Goal: Answer question/provide support: Share knowledge or assist other users

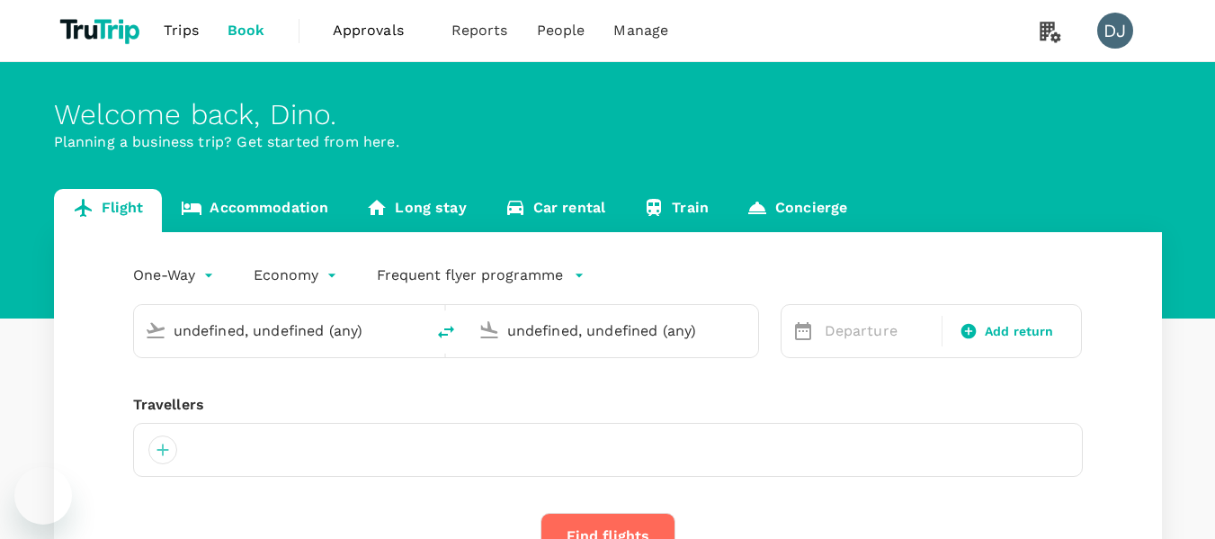
type input "[GEOGRAPHIC_DATA], [GEOGRAPHIC_DATA] (any)"
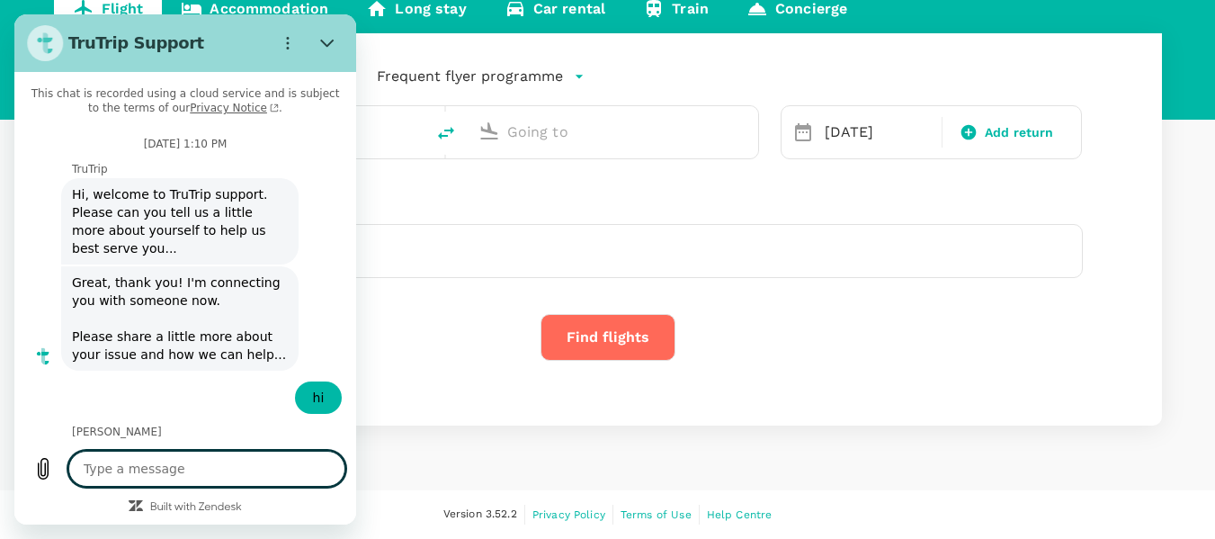
type textarea "x"
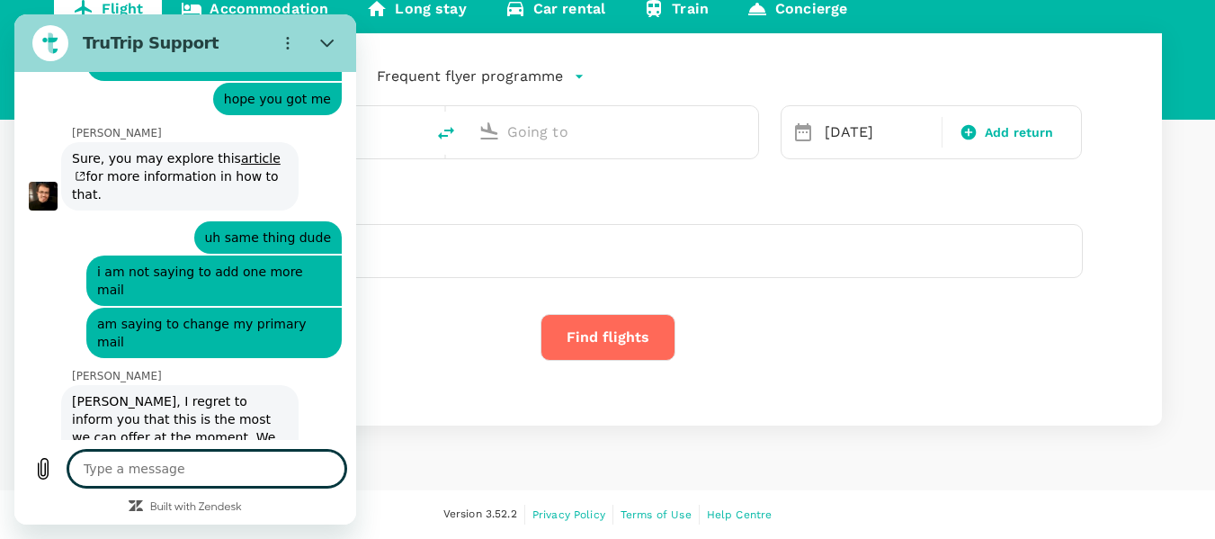
click at [230, 471] on textarea at bounding box center [206, 468] width 277 height 36
type textarea "h"
type textarea "x"
type textarea "hi"
type textarea "x"
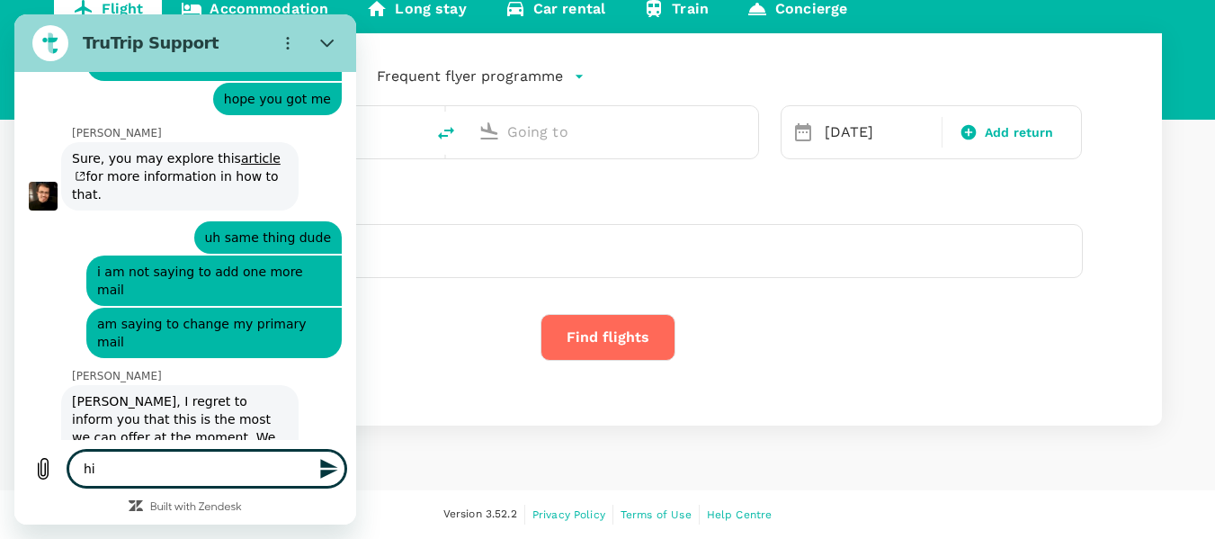
type input "London Heathrow (LHR)"
type input "[GEOGRAPHIC_DATA], [GEOGRAPHIC_DATA] (any)"
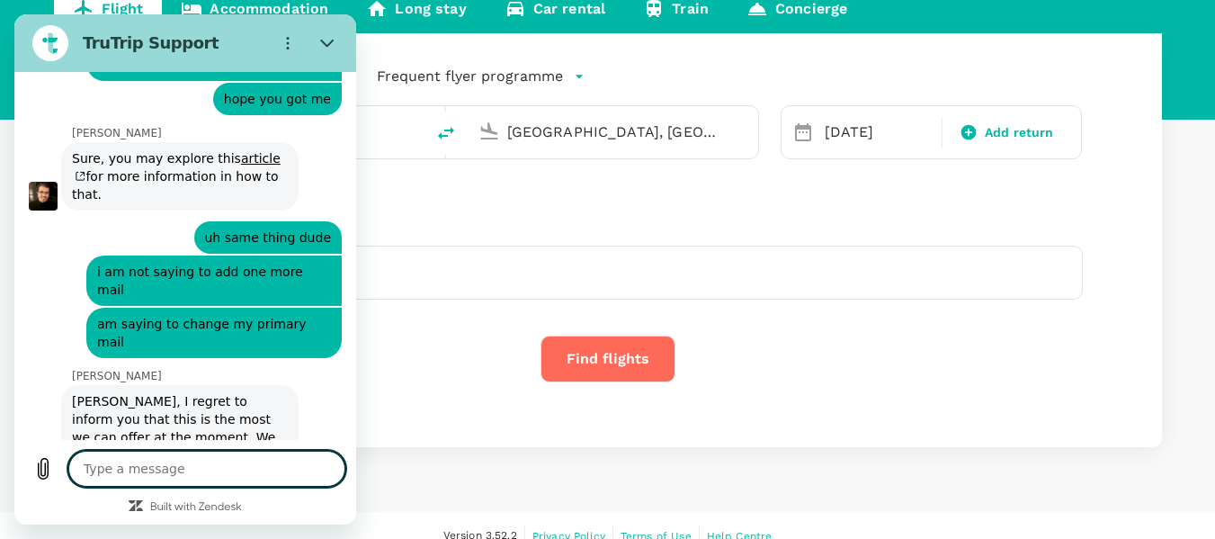
type textarea "x"
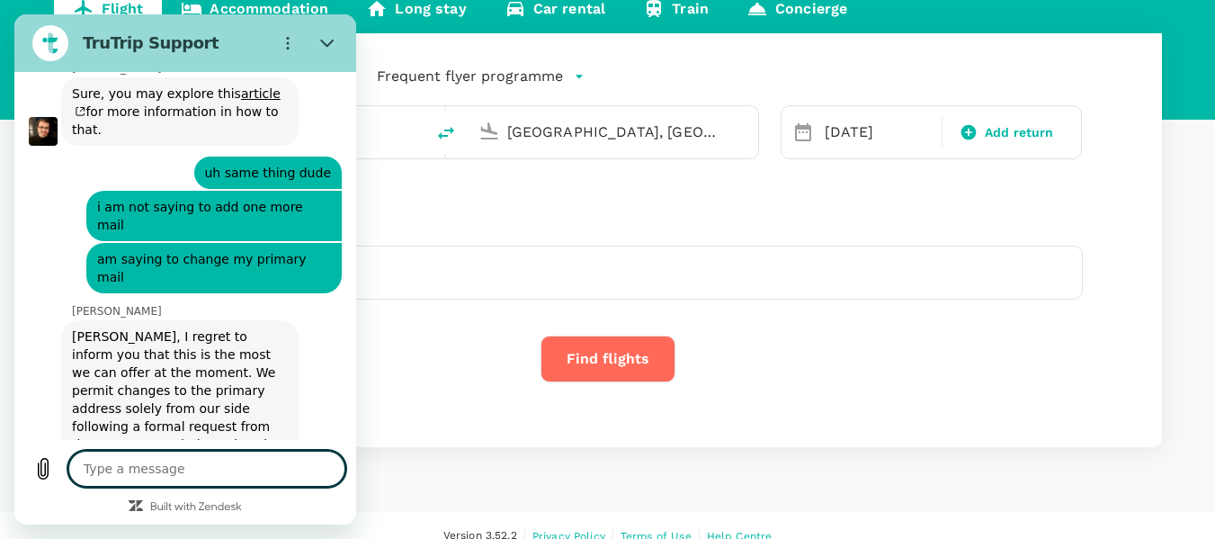
type textarea "a"
type textarea "x"
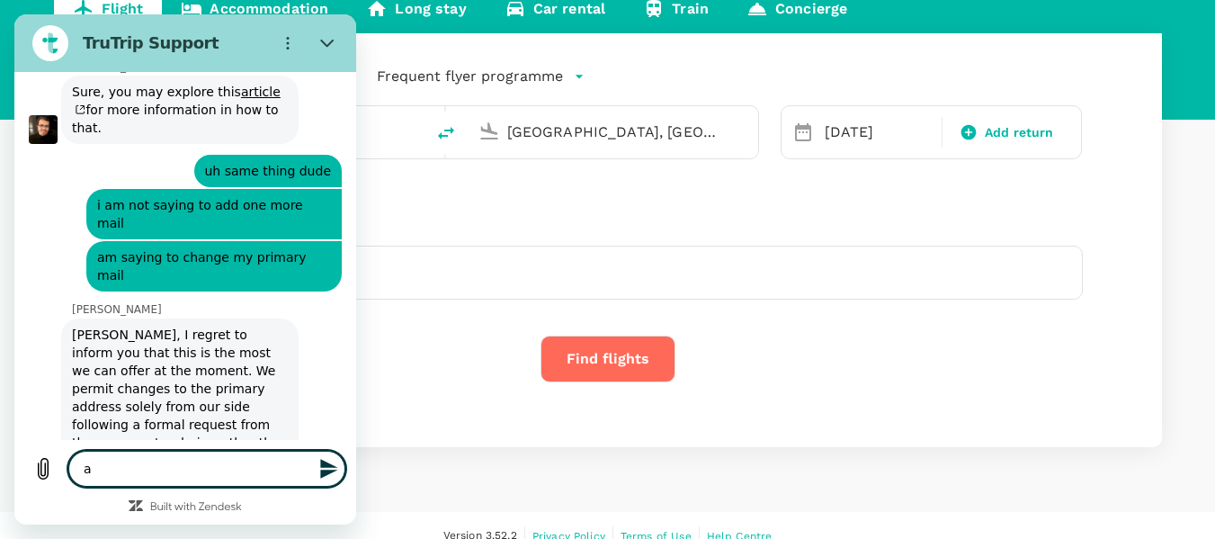
type textarea "an"
type textarea "x"
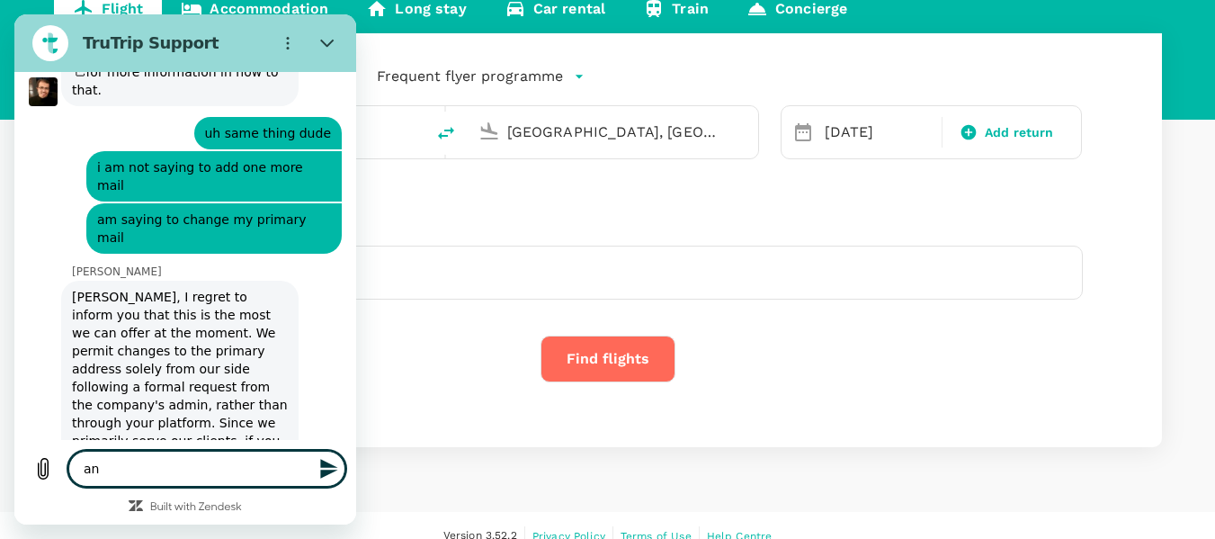
type textarea "any"
type textarea "x"
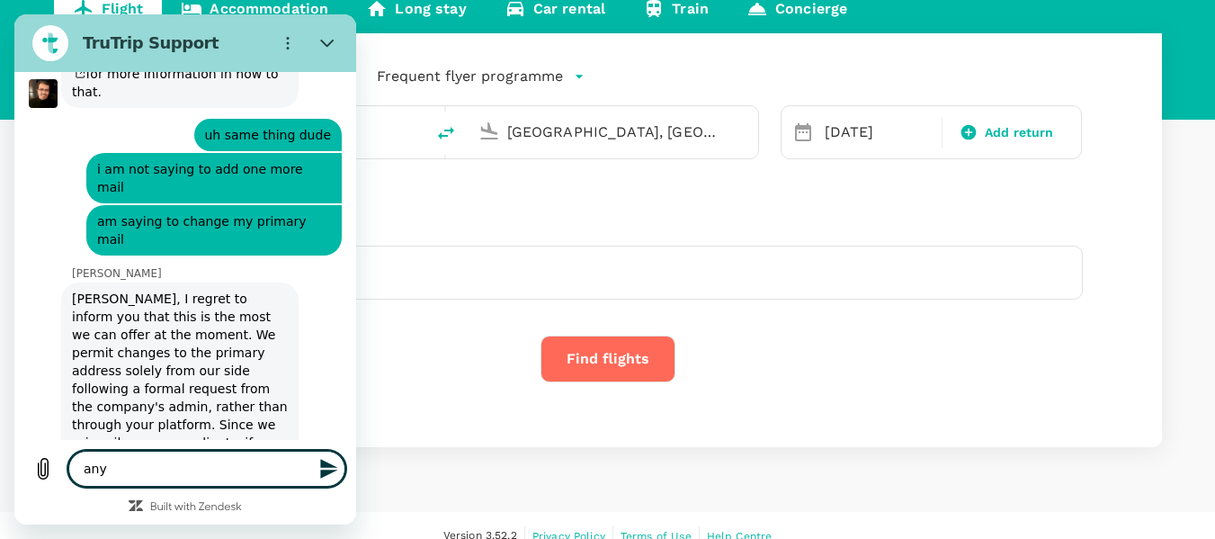
type textarea "anyo"
type textarea "x"
type textarea "anyon"
type textarea "x"
type textarea "anyone"
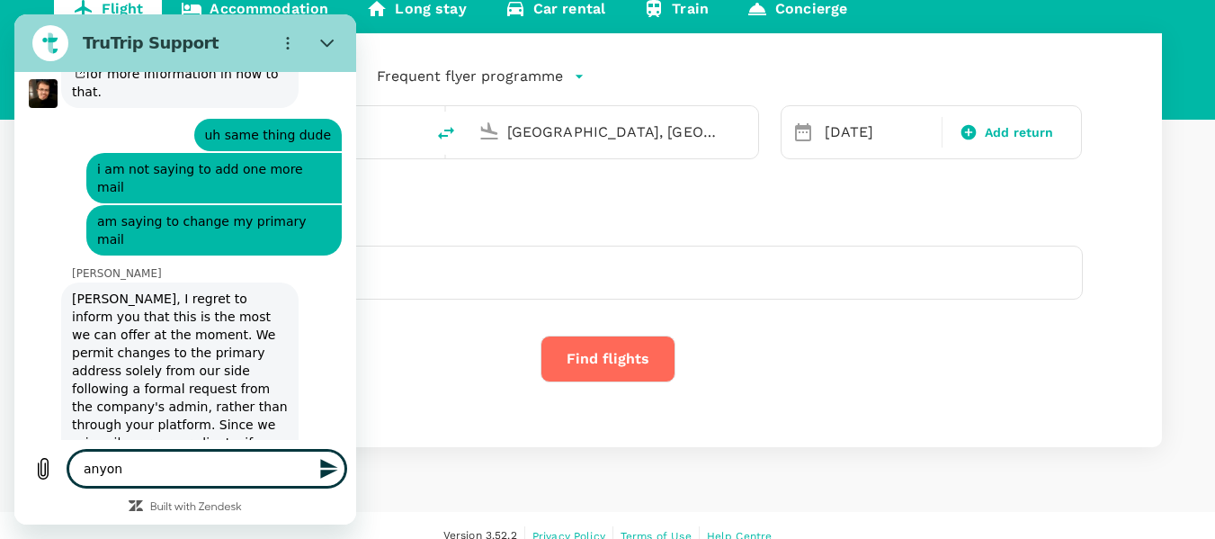
type textarea "x"
type textarea "anyone"
type textarea "x"
type textarea "anyone h"
type textarea "x"
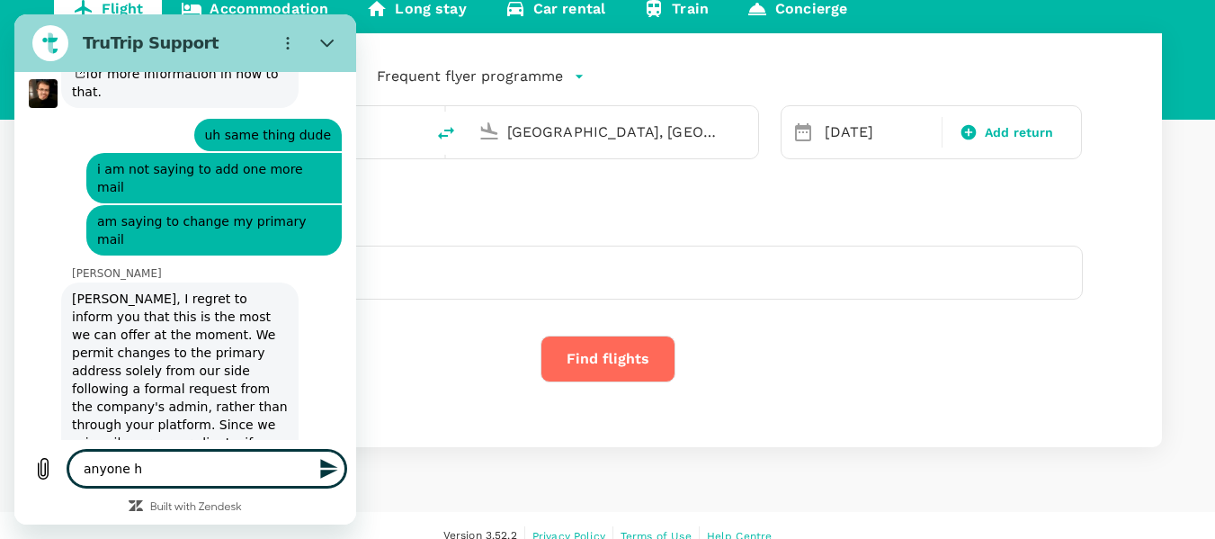
type textarea "anyone he"
type textarea "x"
type textarea "anyone here"
type textarea "x"
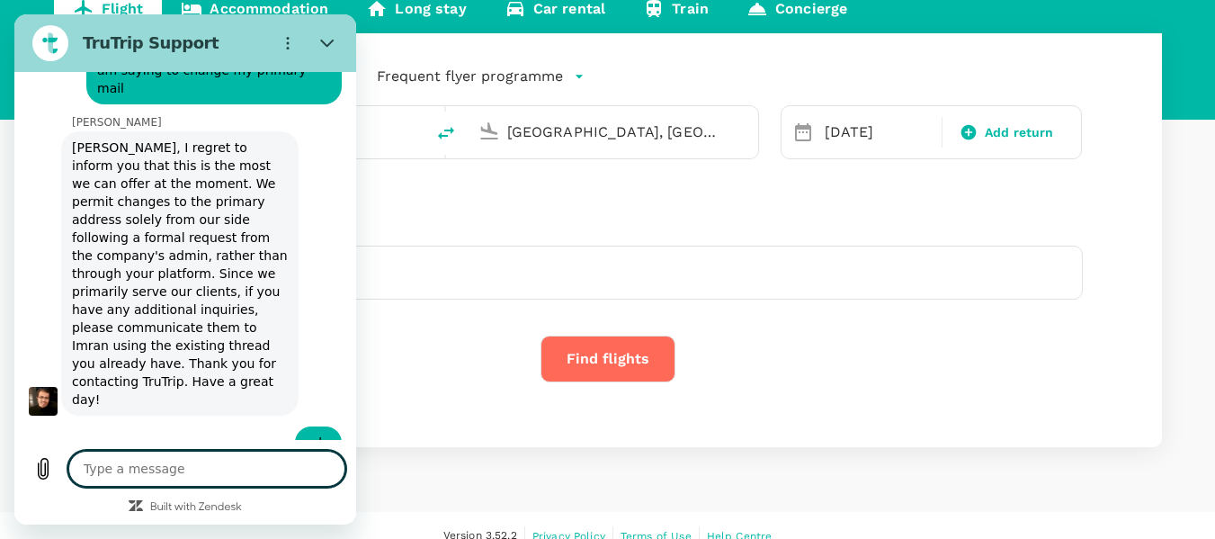
type textarea "x"
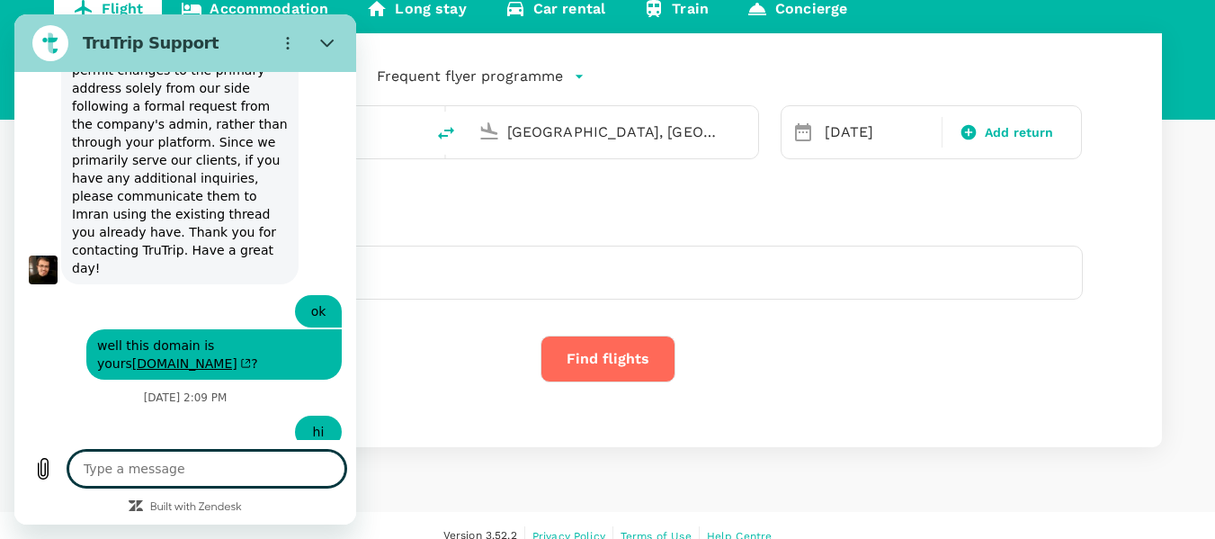
type textarea "t"
type textarea "x"
type textarea "ta"
type textarea "x"
type textarea "tak"
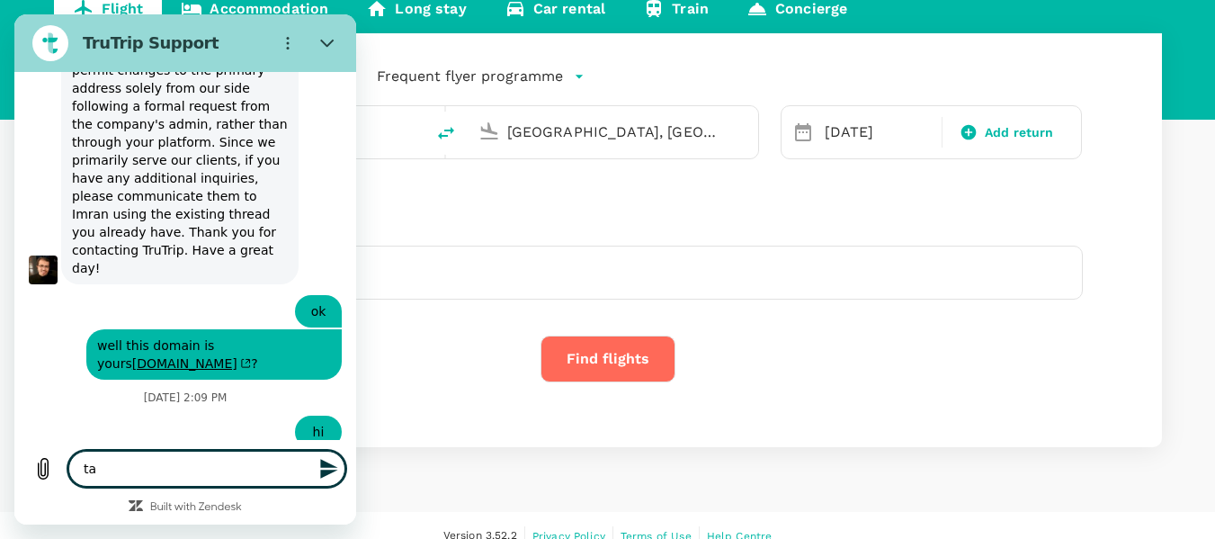
type textarea "x"
type textarea "take"
type textarea "x"
type textarea "take"
type textarea "x"
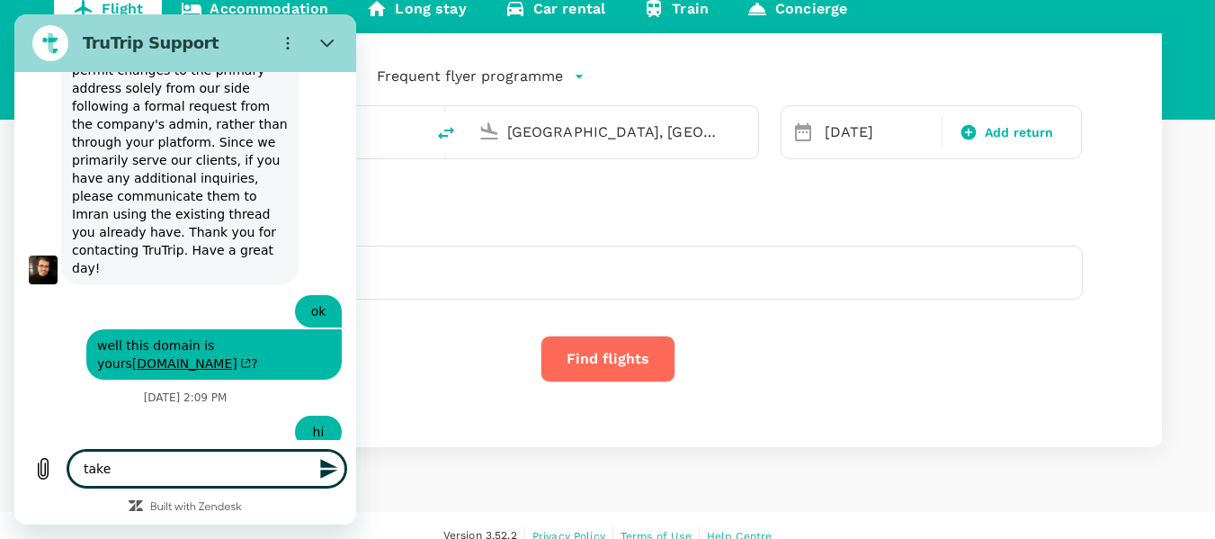
type textarea "take m"
type textarea "x"
type textarea "take me"
type textarea "x"
type textarea "take me"
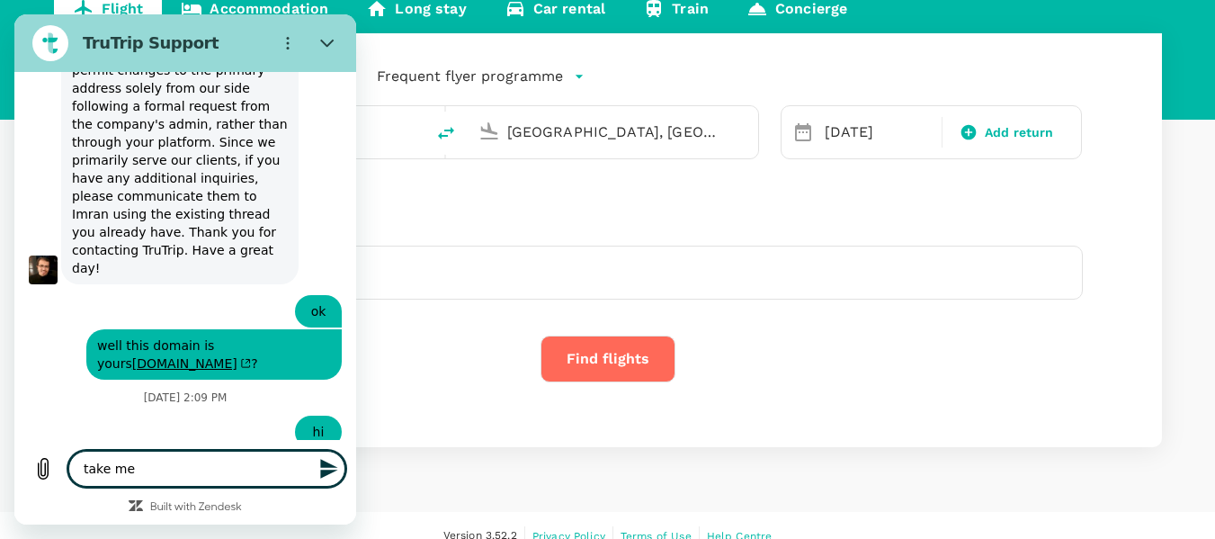
type textarea "x"
type textarea "take me t"
type textarea "x"
type textarea "take me to"
type textarea "x"
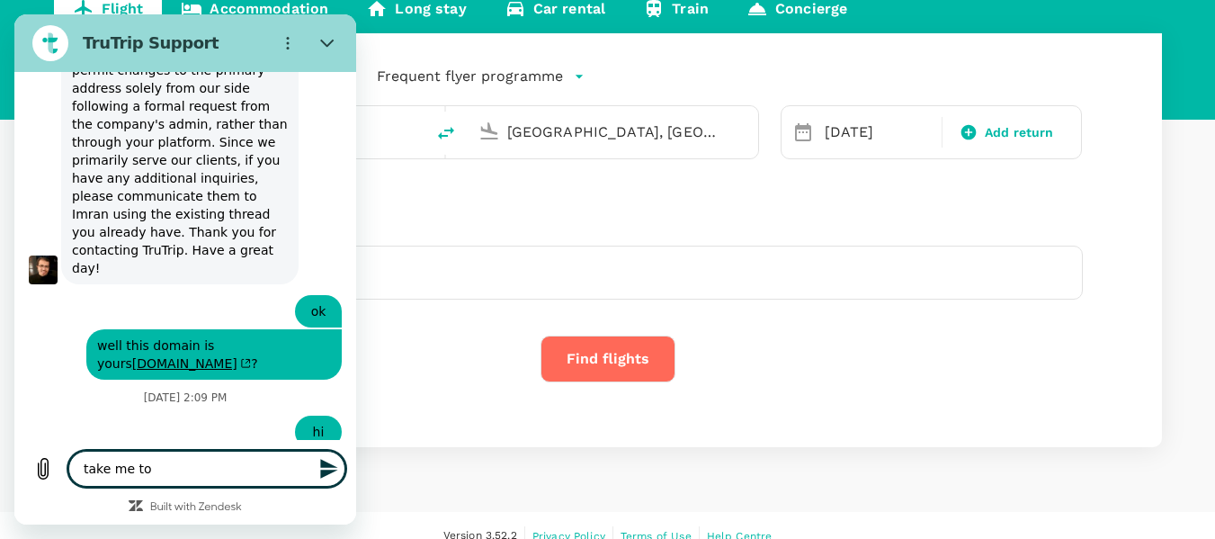
type textarea "take me to"
type textarea "x"
type textarea "take me to t"
type textarea "x"
type textarea "take me to te"
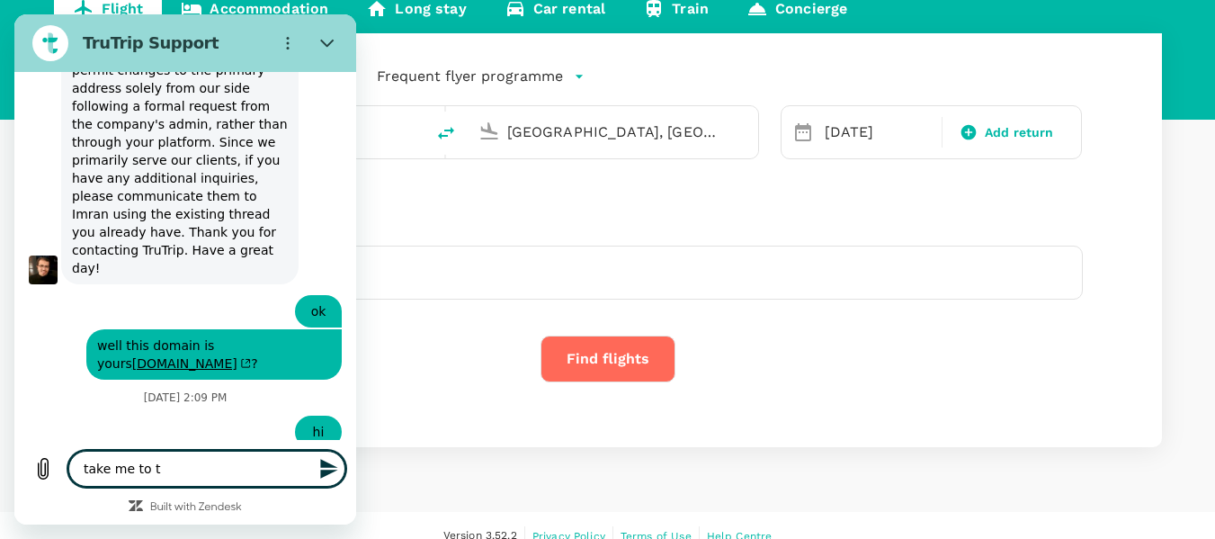
type textarea "x"
type textarea "take me to tea"
type textarea "x"
type textarea "take me to team"
type textarea "x"
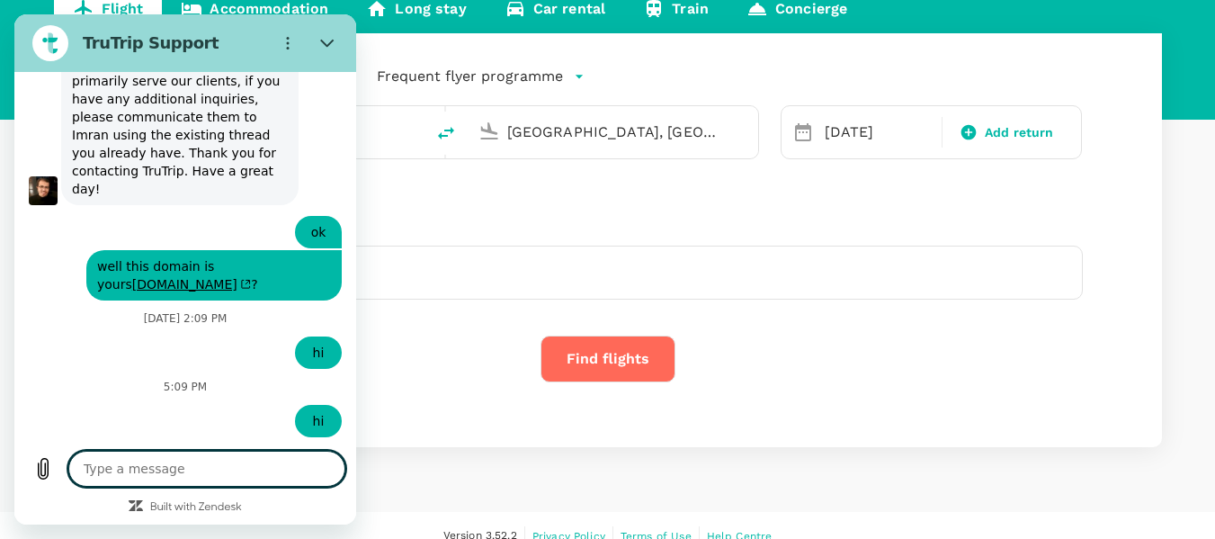
scroll to position [4847, 0]
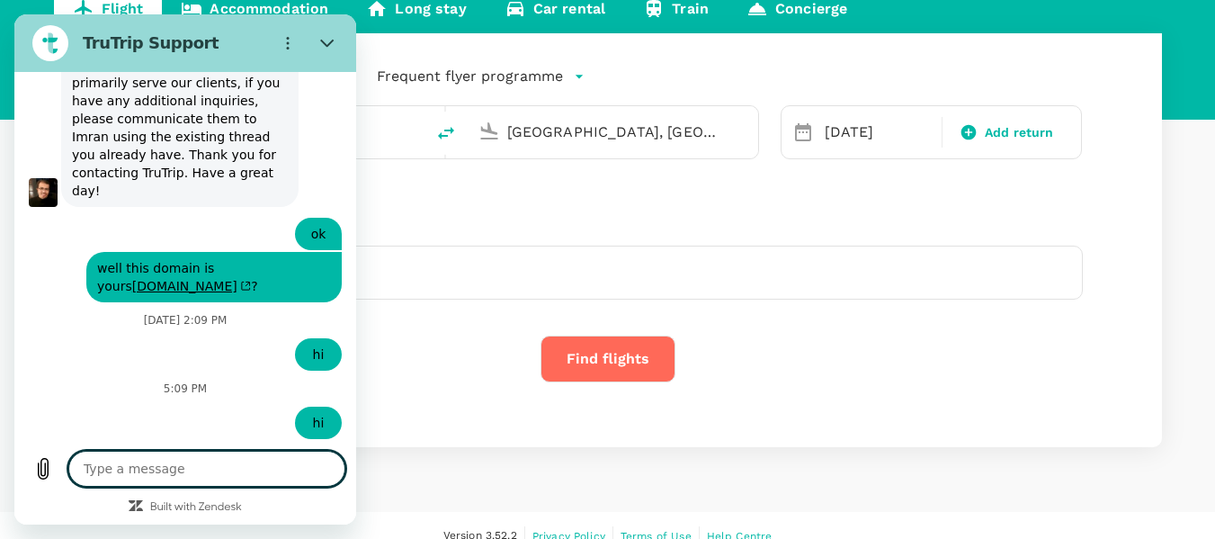
click at [161, 480] on textarea at bounding box center [206, 468] width 277 height 36
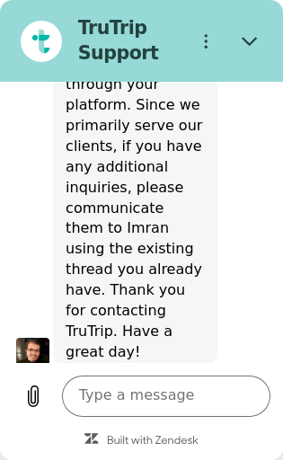
scroll to position [7796, 0]
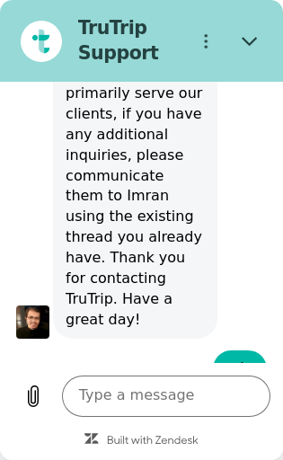
type textarea "x"
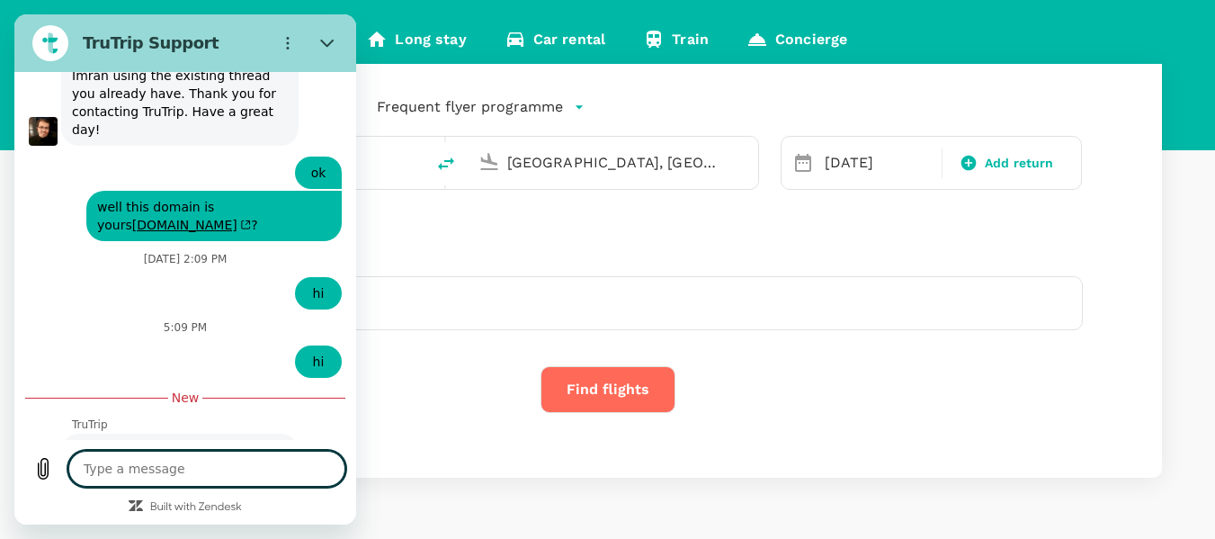
scroll to position [220, 0]
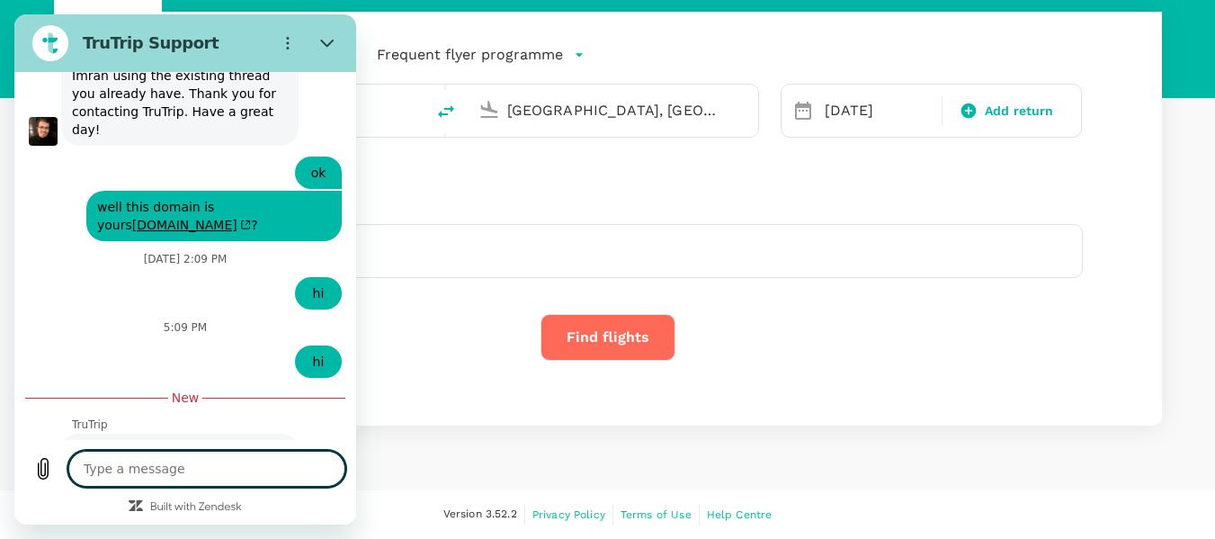
click at [218, 483] on textarea at bounding box center [206, 468] width 277 height 36
type textarea "h"
type textarea "x"
type textarea "he"
type textarea "x"
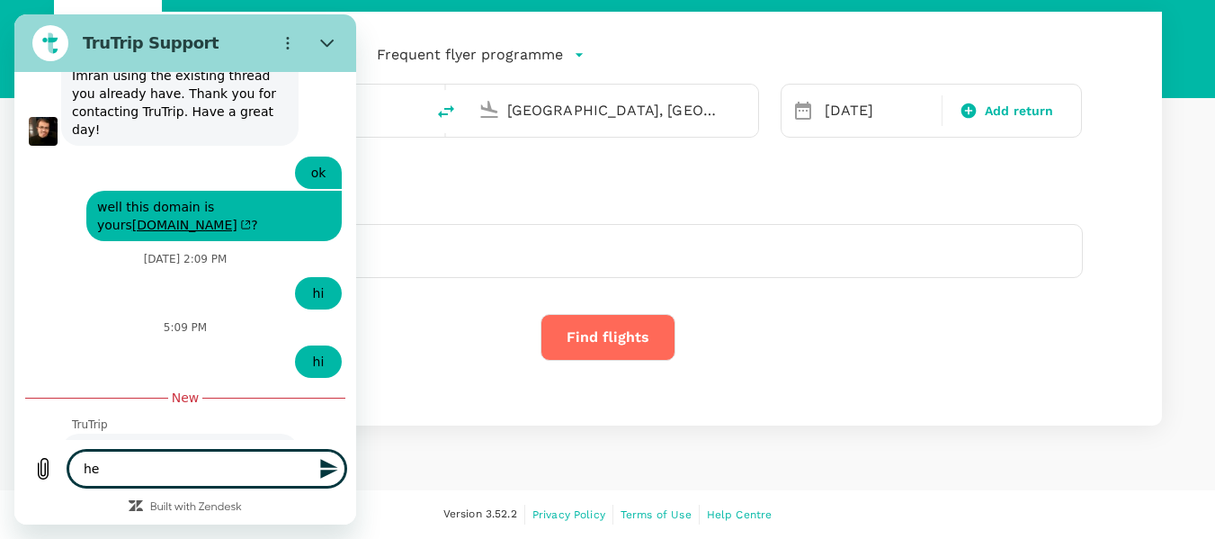
type textarea "hey"
type textarea "x"
type textarea "hey"
type textarea "x"
type textarea "hey c"
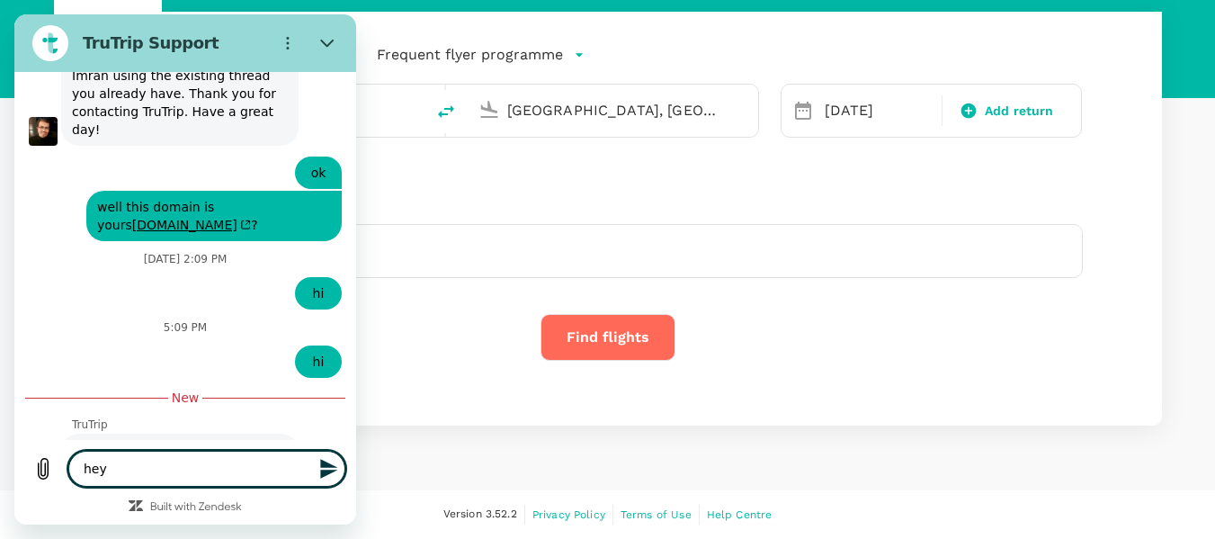
type textarea "x"
type textarea "hey ca"
type textarea "x"
type textarea "hey can"
type textarea "x"
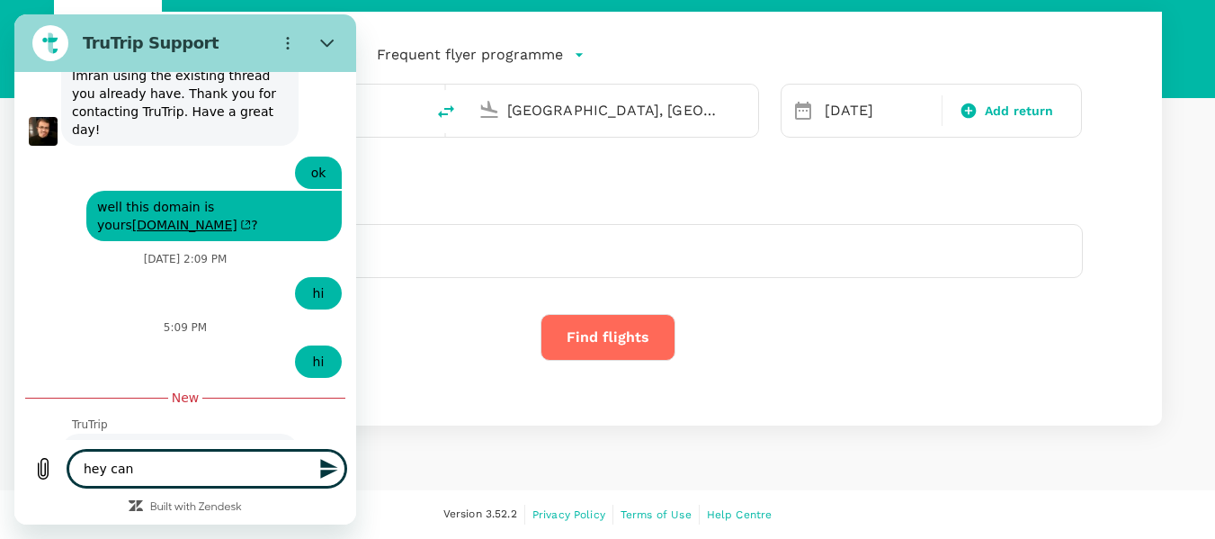
type textarea "hey can"
type textarea "x"
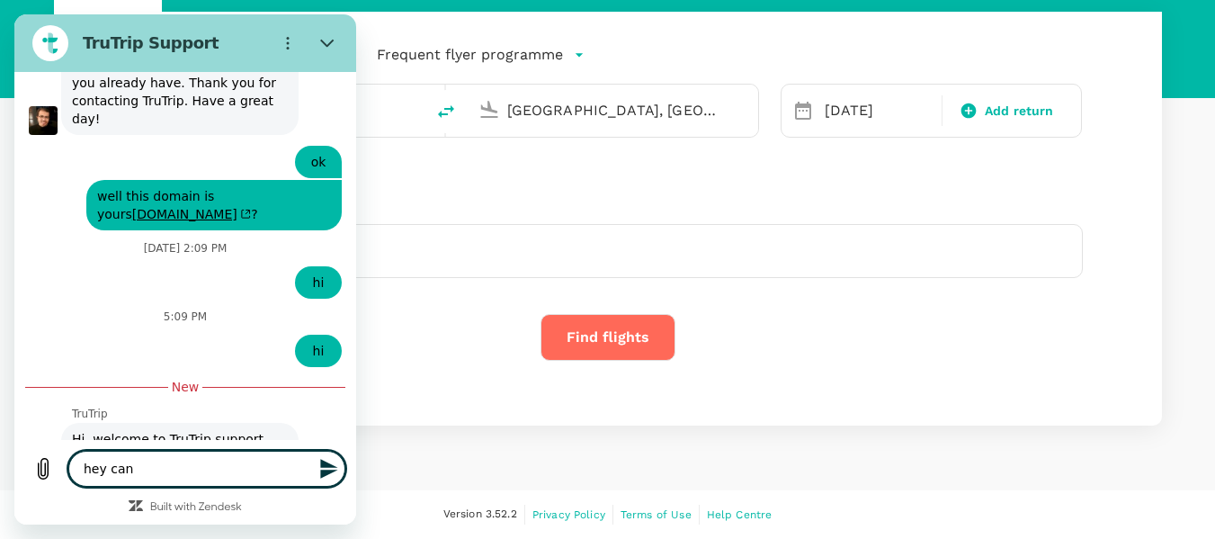
type textarea "hey can y"
type textarea "x"
type textarea "hey can yo"
type textarea "x"
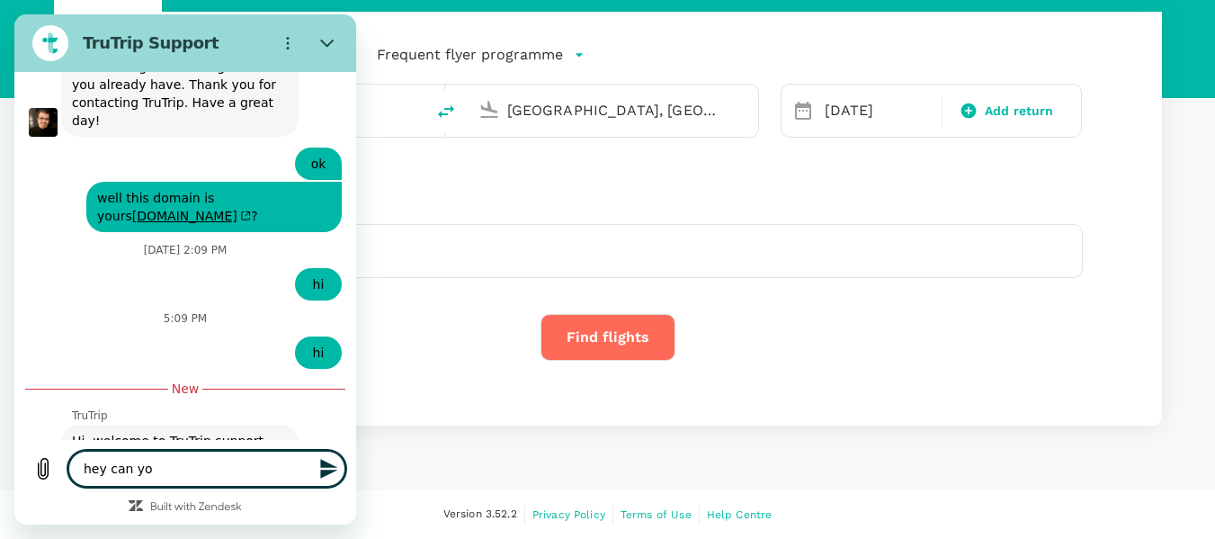
type textarea "hey can you"
type textarea "x"
type textarea "hey can you"
type textarea "x"
type textarea "hey can you c"
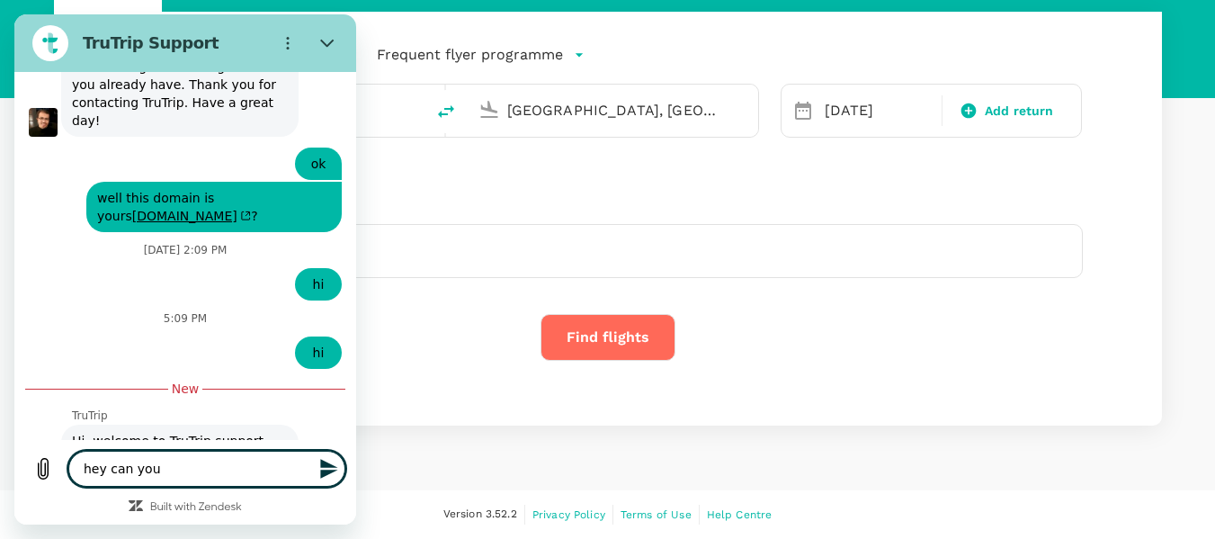
type textarea "x"
type textarea "hey can you ch"
type textarea "x"
type textarea "hey can you che"
type textarea "x"
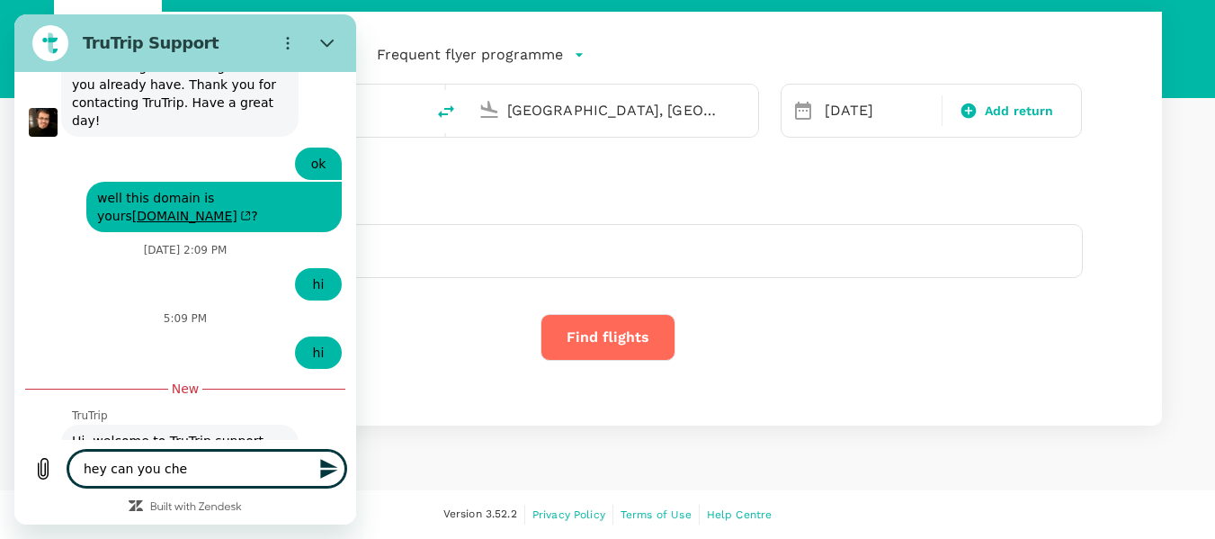
type textarea "hey can you chec"
type textarea "x"
type textarea "hey can you check"
type textarea "x"
type textarea "hey can you check"
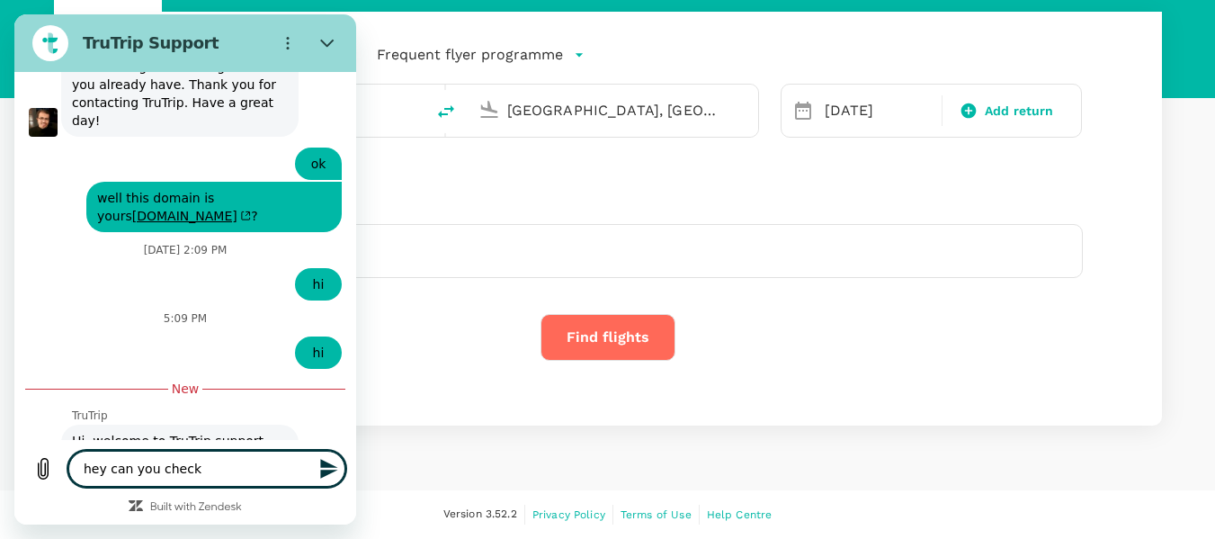
type textarea "x"
type textarea "hey can you check t"
type textarea "x"
type textarea "hey can you check th"
type textarea "x"
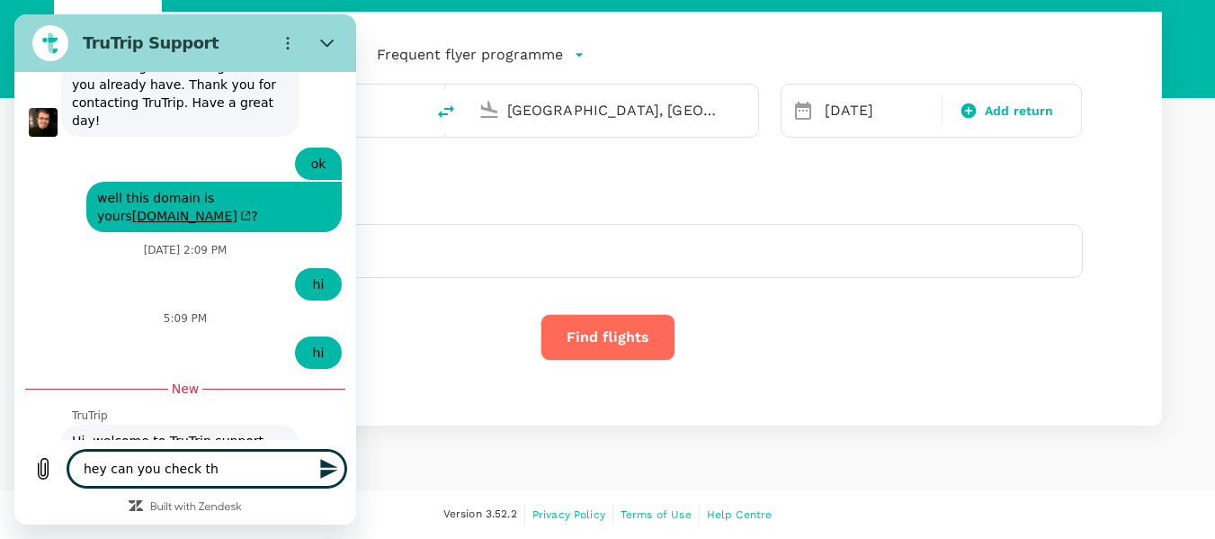
type textarea "hey can you check thi"
type textarea "x"
type textarea "hey can you check this"
type textarea "x"
type textarea "hey can you check this"
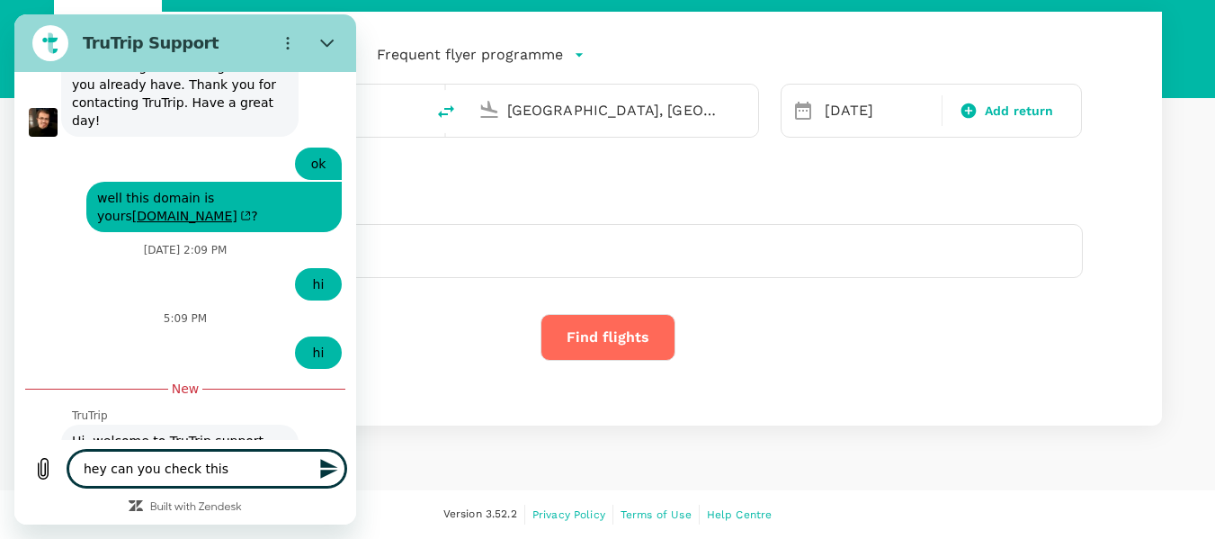
type textarea "x"
type textarea "hey can you check this t"
type textarea "x"
type textarea "hey can you check this ti"
type textarea "x"
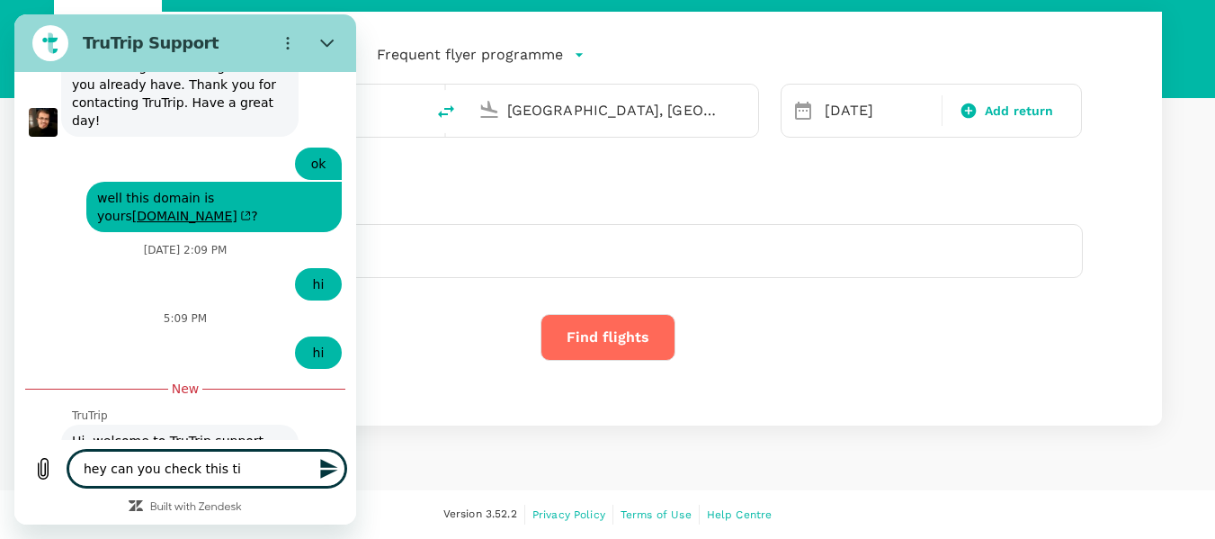
type textarea "hey can you check this tic"
type textarea "x"
type textarea "hey can you check this tick"
type textarea "x"
type textarea "hey can you check this ticke"
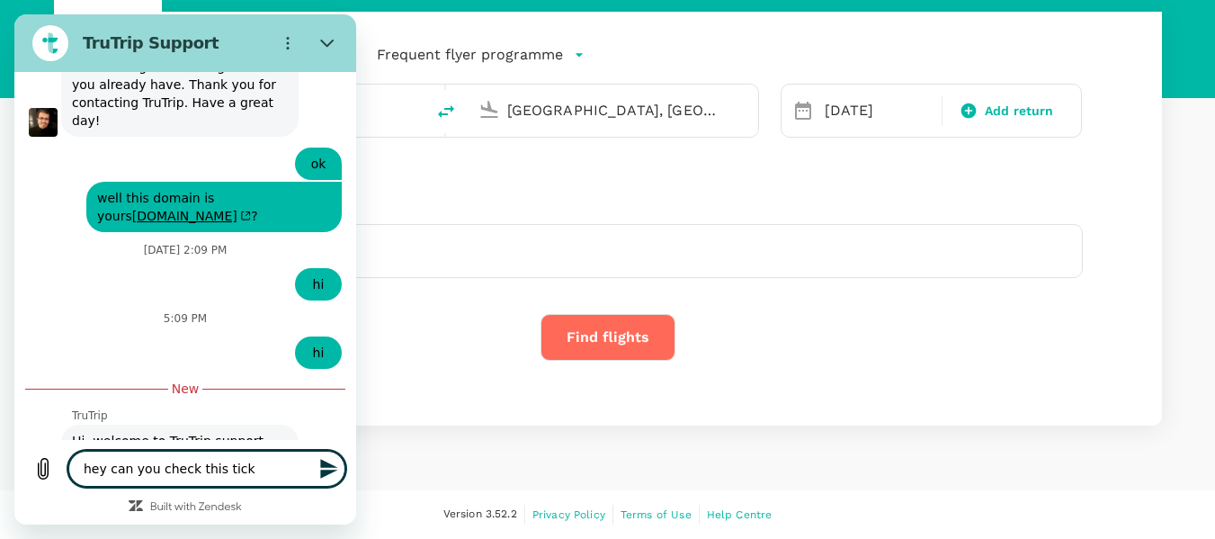
type textarea "x"
type textarea "hey can you check this ticket"
type textarea "x"
type textarea "hey can you check this ticket"
type textarea "x"
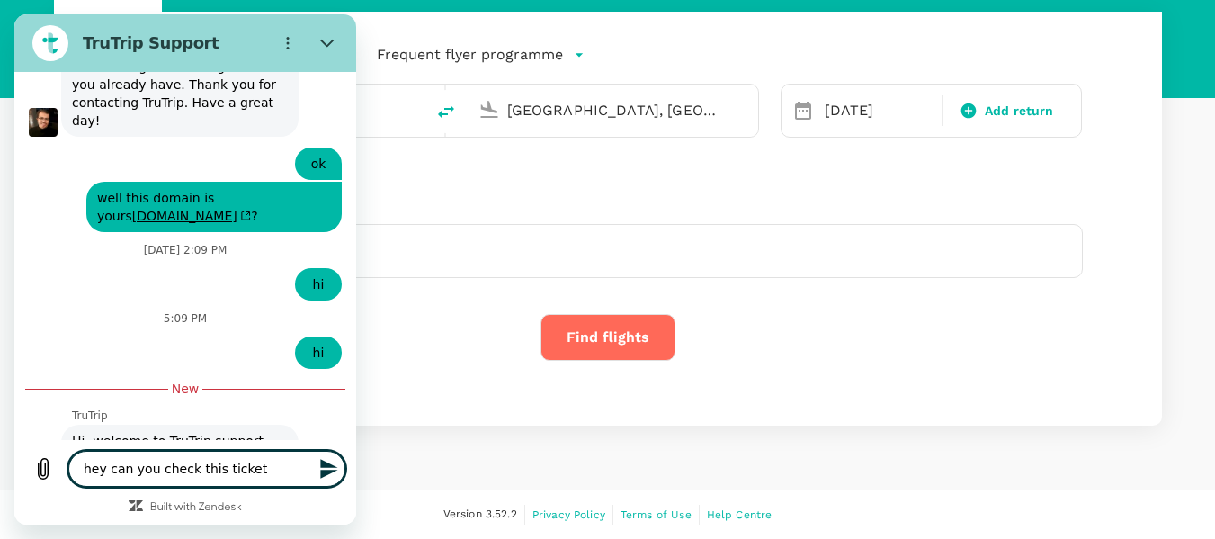
type textarea "hey can you check this ticket s"
type textarea "x"
type textarea "hey can you check this ticket st"
type textarea "x"
type textarea "hey can you check this ticket sta"
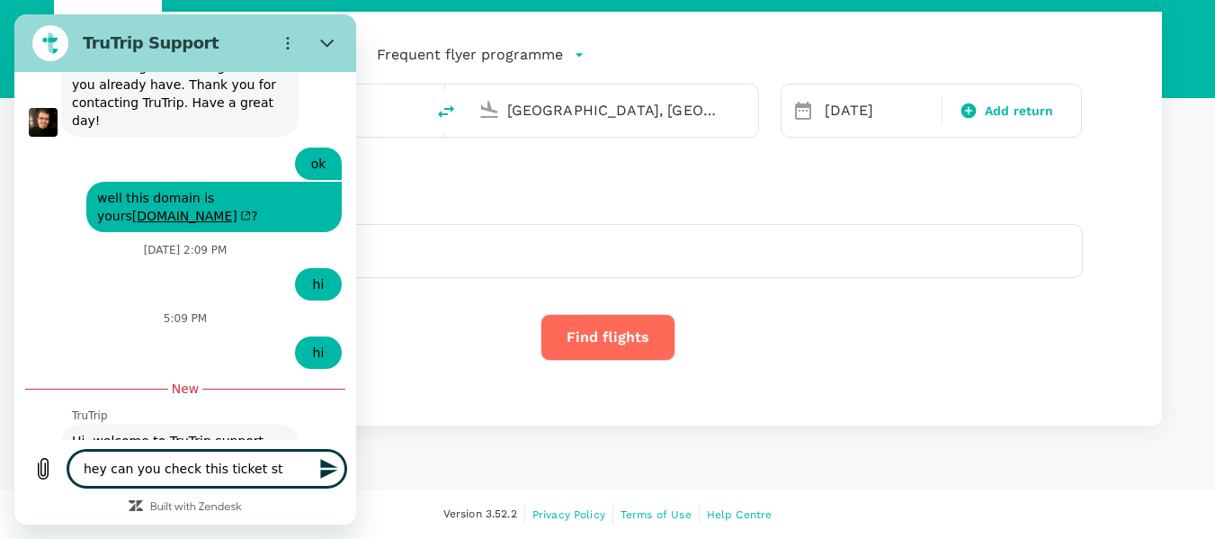
type textarea "x"
type textarea "hey can you check this ticket stat"
type textarea "x"
type textarea "hey can you check this ticket stats"
type textarea "x"
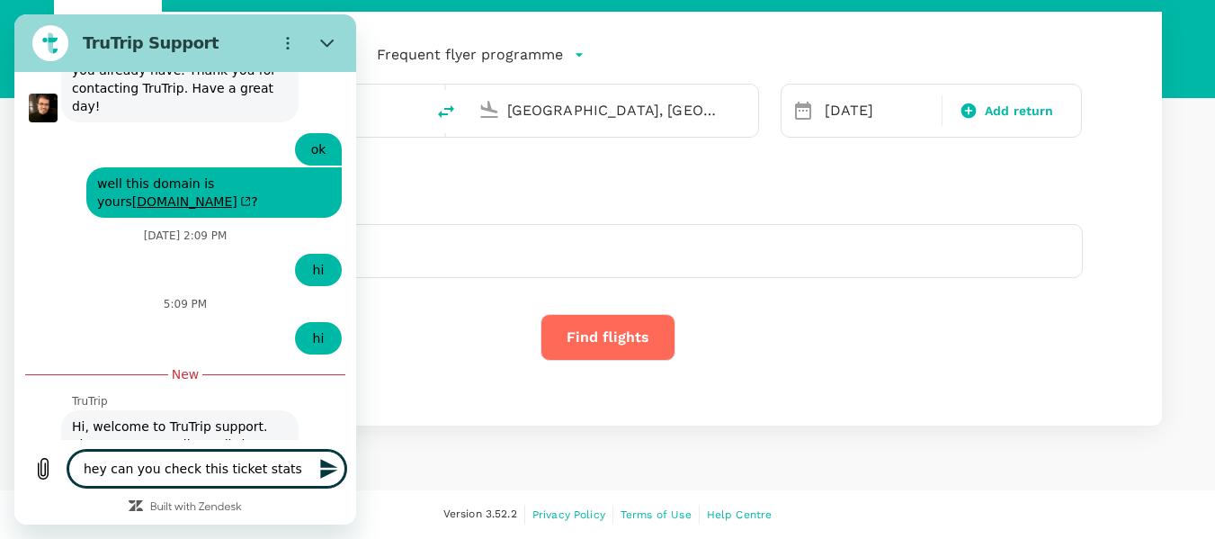
type textarea "hey can you check this ticket stats"
type textarea "x"
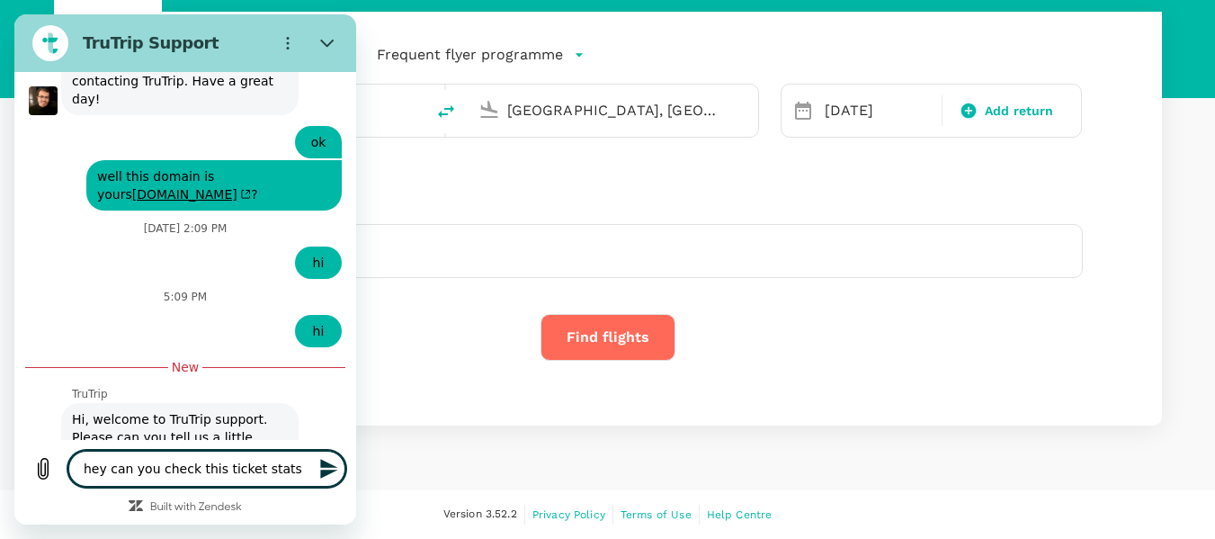
type textarea "hey can you check this ticket stats"
type textarea "x"
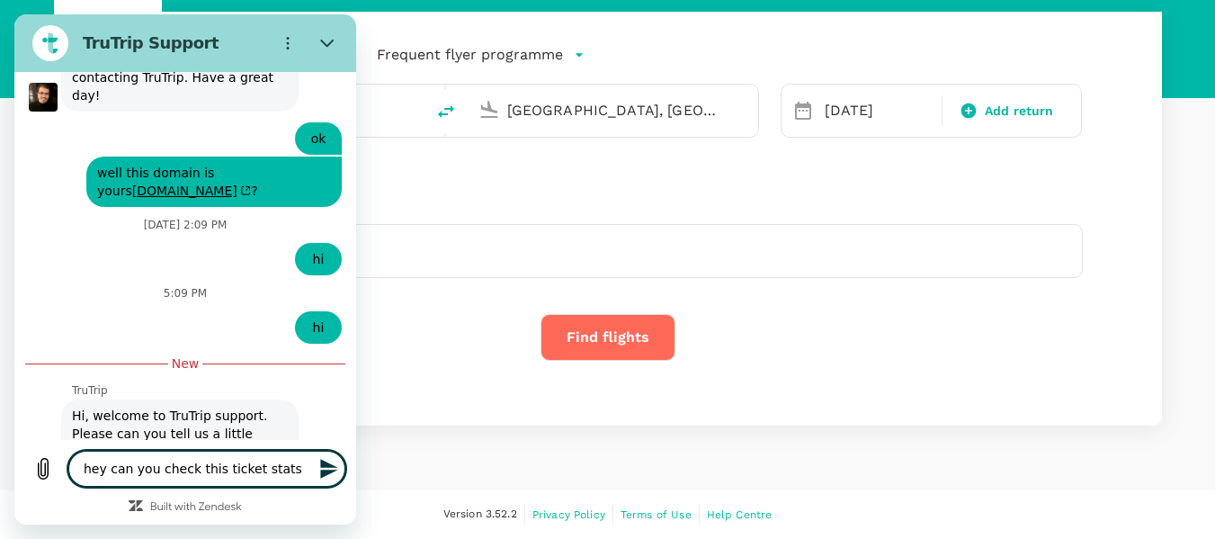
type textarea "hey can you check this ticket stat"
type textarea "x"
type textarea "hey can you check this ticket statu"
type textarea "x"
type textarea "hey can you check this ticket status"
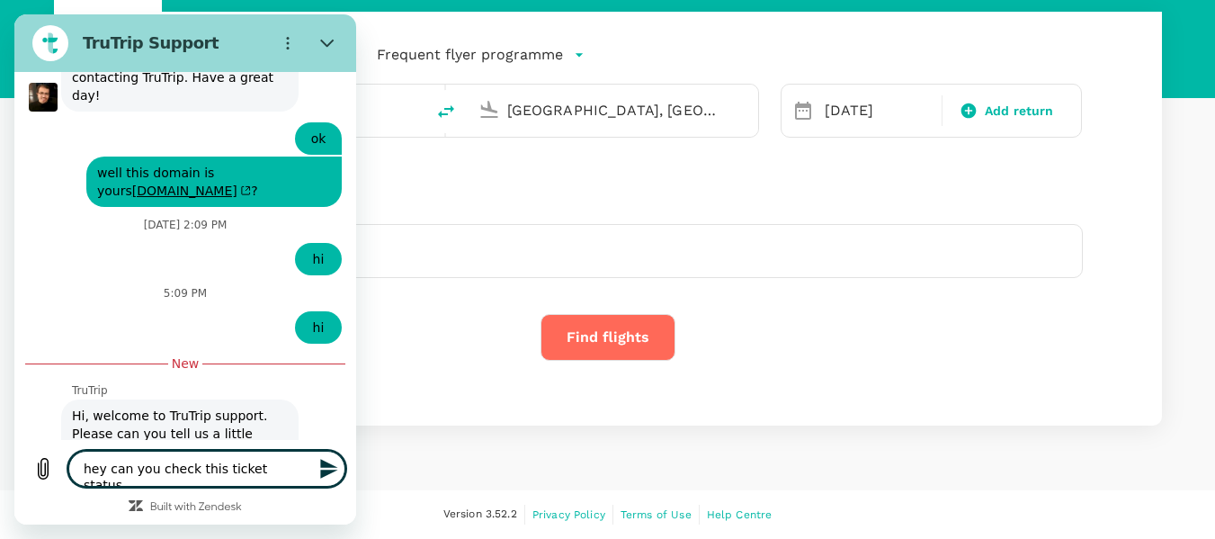
type textarea "x"
type textarea "hey can you check this ticket status"
type textarea "x"
type textarea "hey can you check this ticket status a"
type textarea "x"
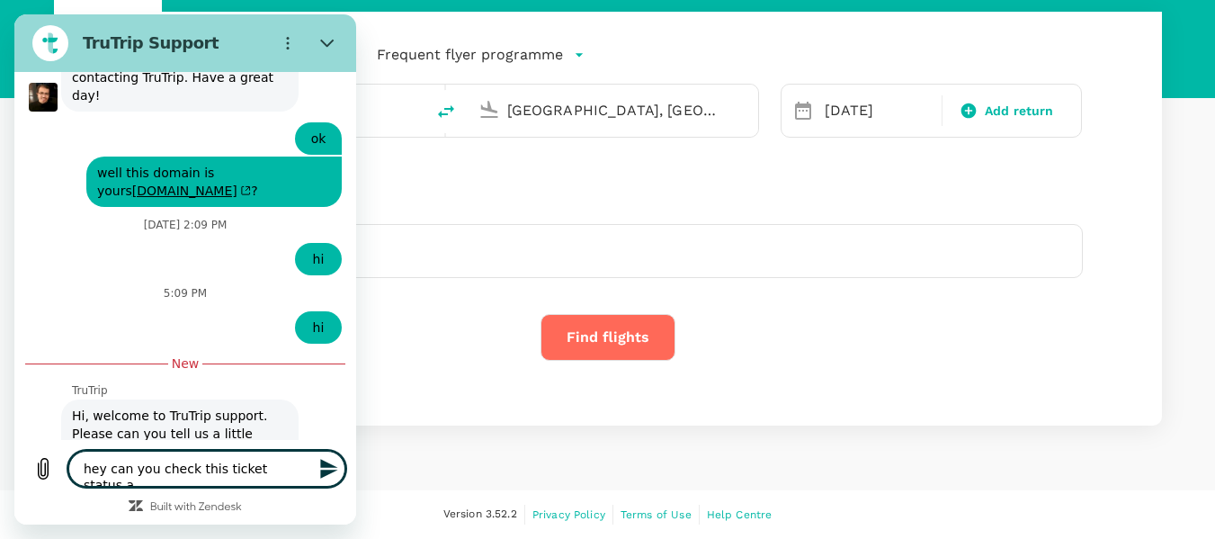
type textarea "hey can you check this ticket status am"
type textarea "x"
type textarea "hey can you check this ticket status am"
type textarea "x"
type textarea "hey can you check this ticket status am a"
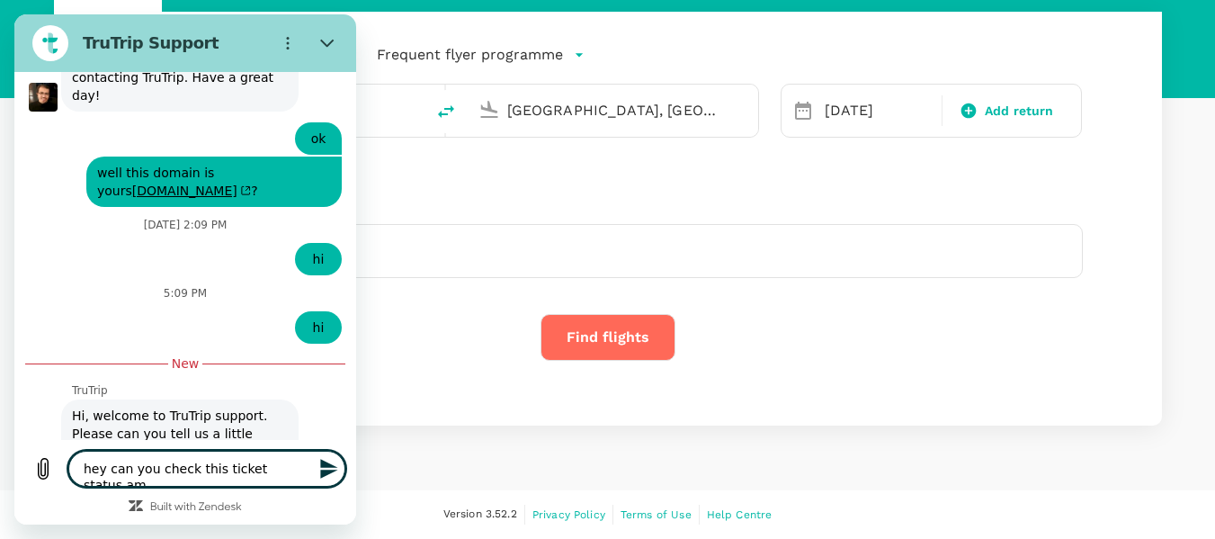
type textarea "x"
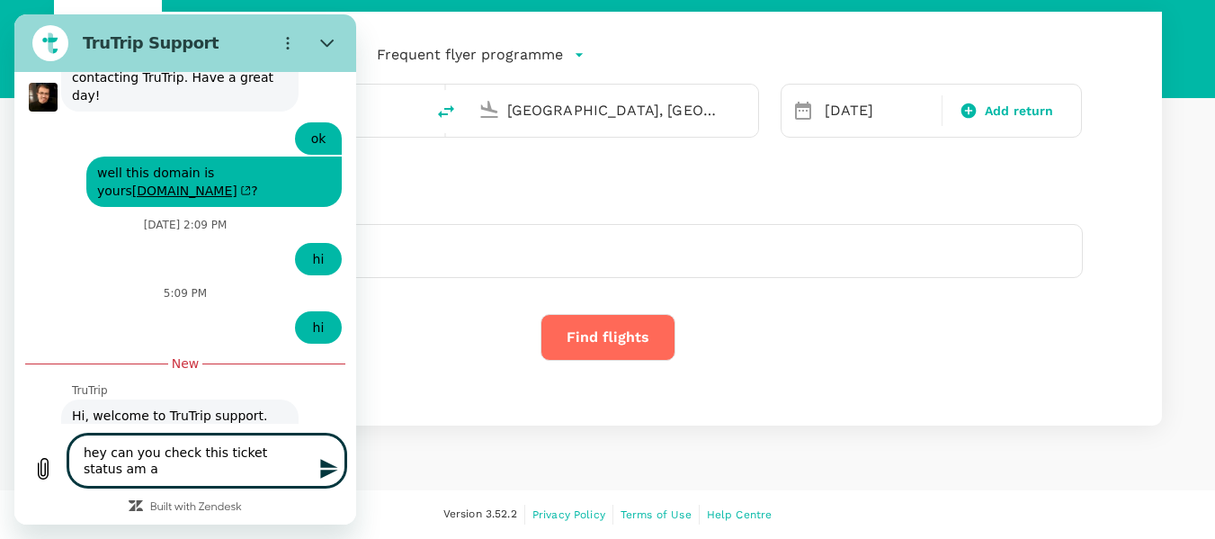
type textarea "hey can you check this ticket status am a"
type textarea "x"
type textarea "hey can you check this ticket status am a s"
type textarea "x"
type textarea "hey can you check this ticket status am a se"
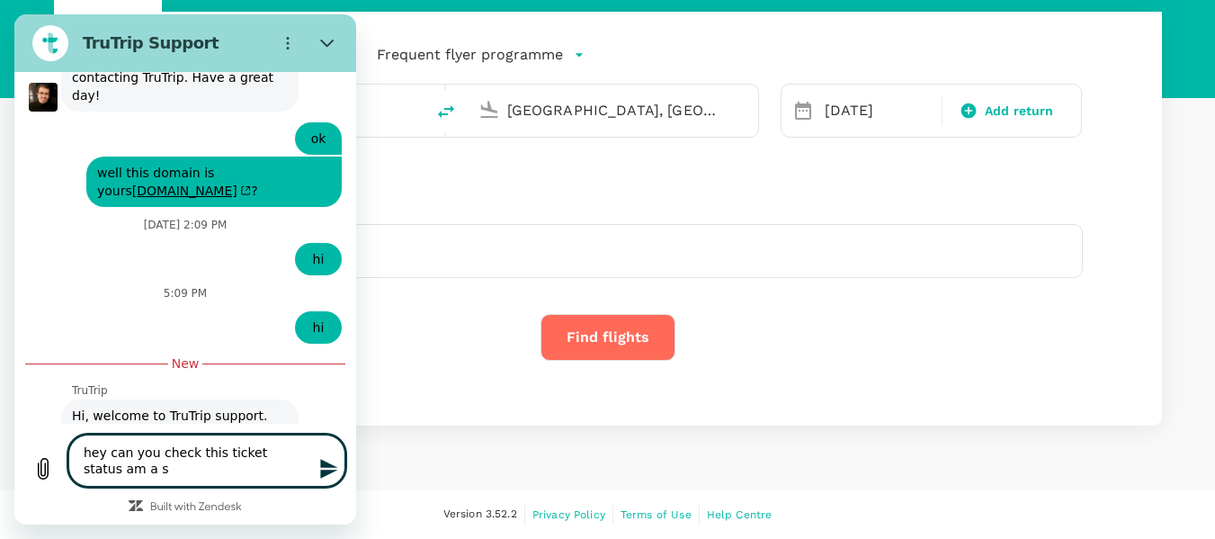
type textarea "x"
type textarea "hey can you check this ticket status am a sec"
type textarea "x"
type textarea "hey can you check this ticket status am a secu"
type textarea "x"
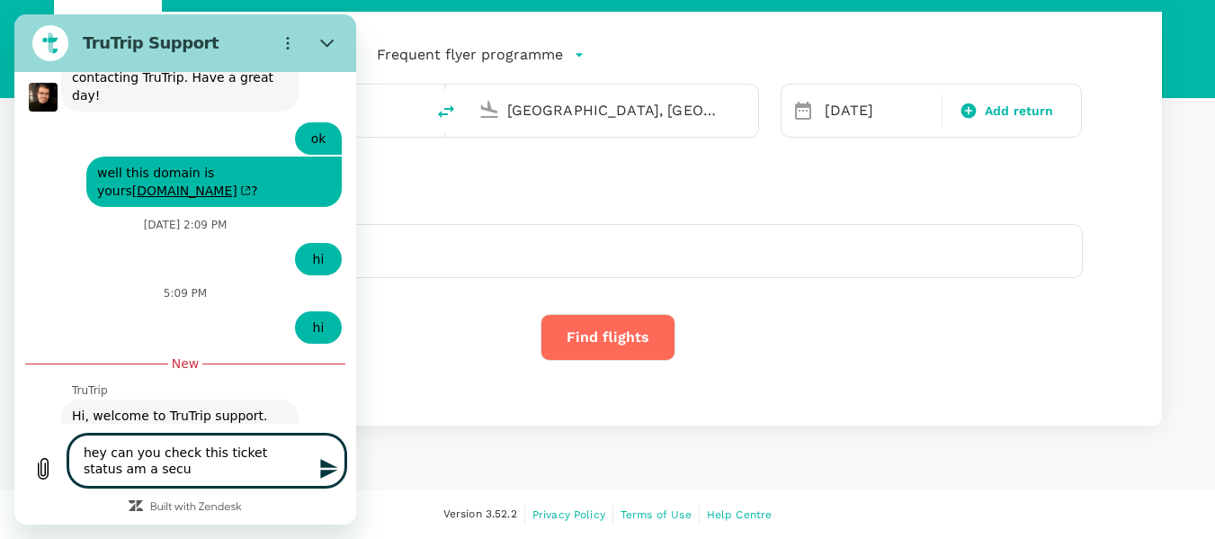
type textarea "hey can you check this ticket status am a secur"
type textarea "x"
type textarea "hey can you check this ticket status am a securi"
type textarea "x"
type textarea "hey can you check this ticket status am a securit"
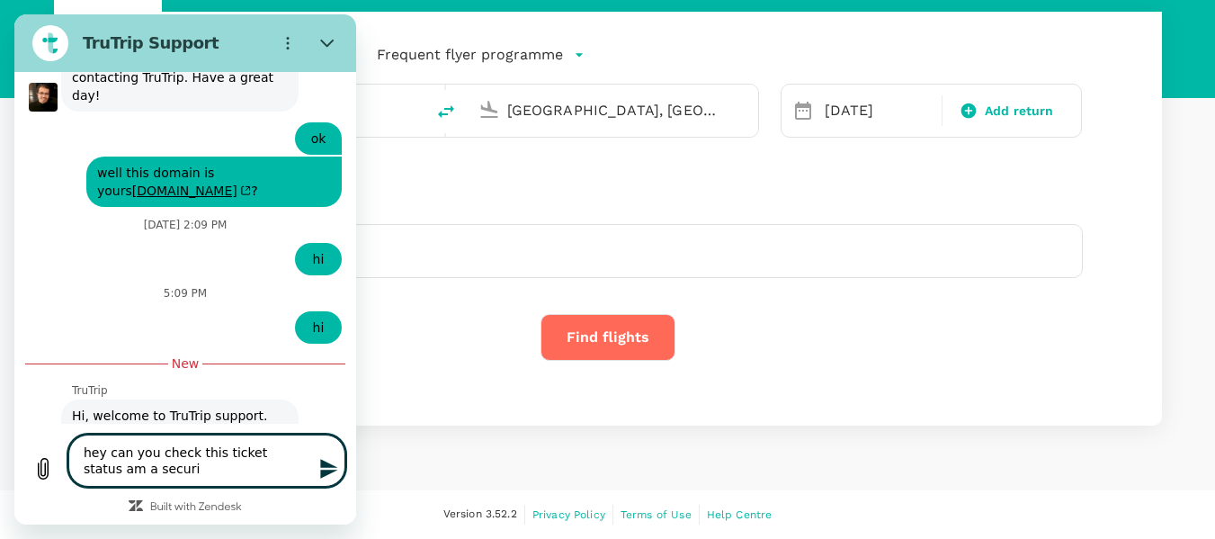
type textarea "x"
type textarea "hey can you check this ticket status am a security"
type textarea "x"
type textarea "hey can you check this ticket status am a security"
type textarea "x"
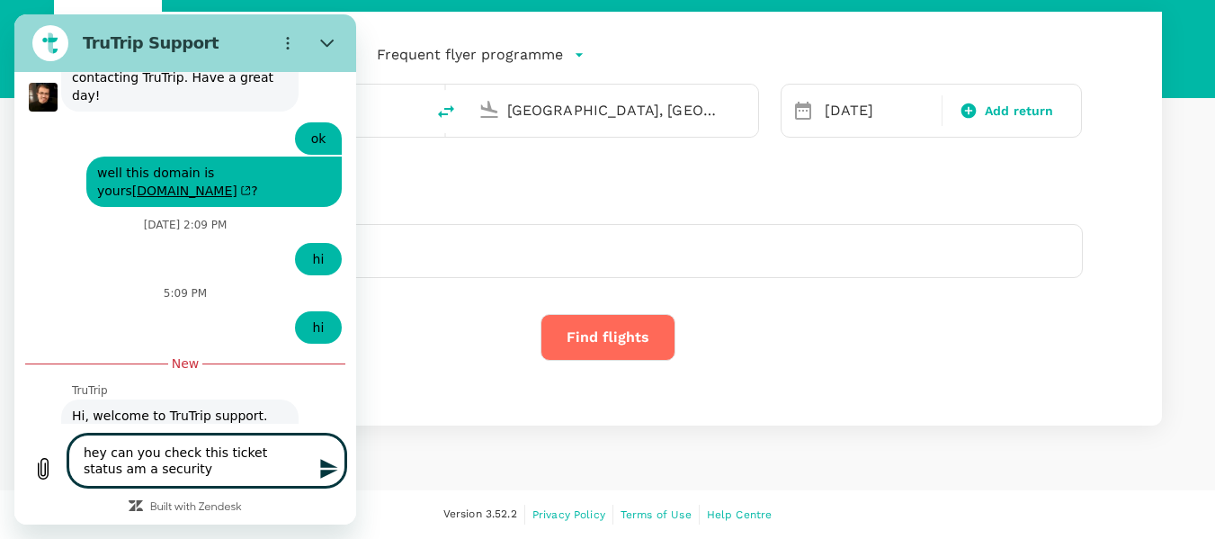
type textarea "hey can you check this ticket status am a security r"
type textarea "x"
type textarea "hey can you check this ticket status am a security re"
type textarea "x"
type textarea "hey can you check this ticket status am a security res"
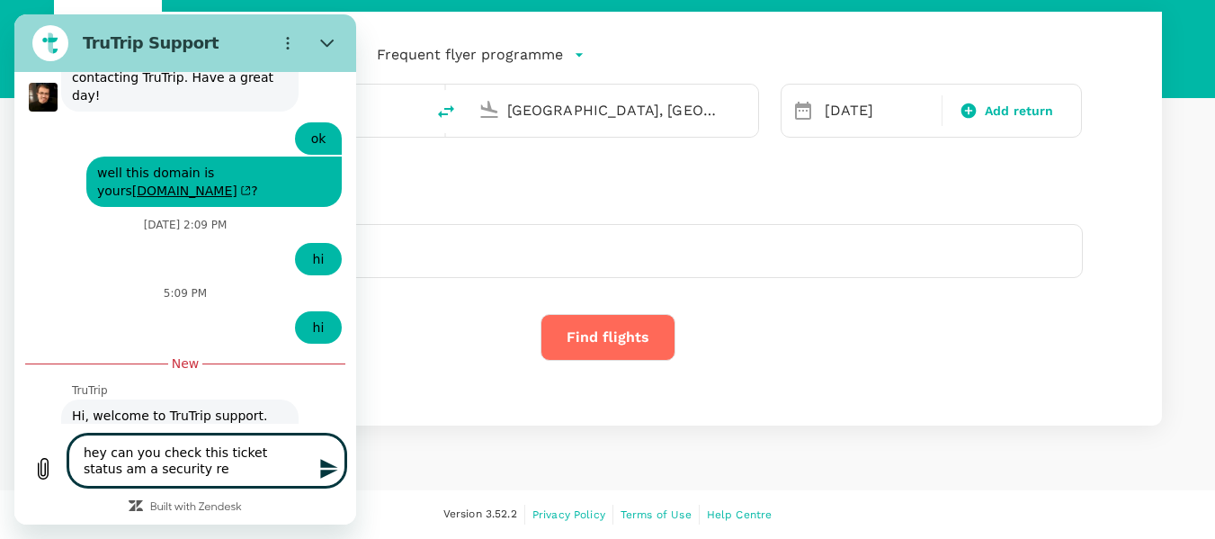
type textarea "x"
type textarea "hey can you check this ticket status am a security rese"
type textarea "x"
type textarea "hey can you check this ticket status am a security resea"
type textarea "x"
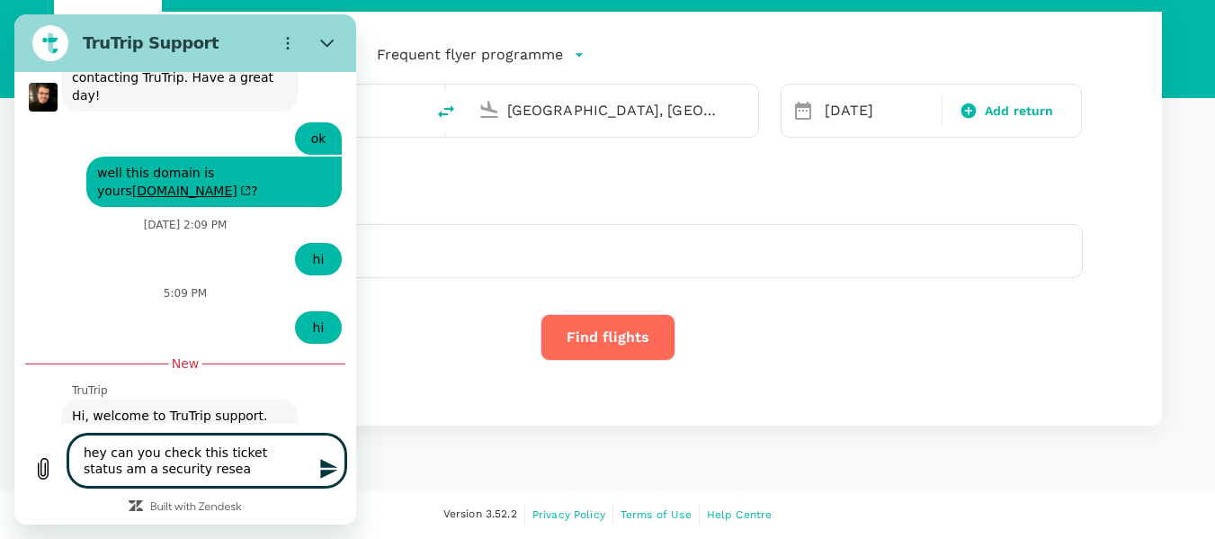
type textarea "hey can you check this ticket status am a security resear"
type textarea "x"
type textarea "hey can you check this ticket status am a security researc"
type textarea "x"
type textarea "hey can you check this ticket status am a security research"
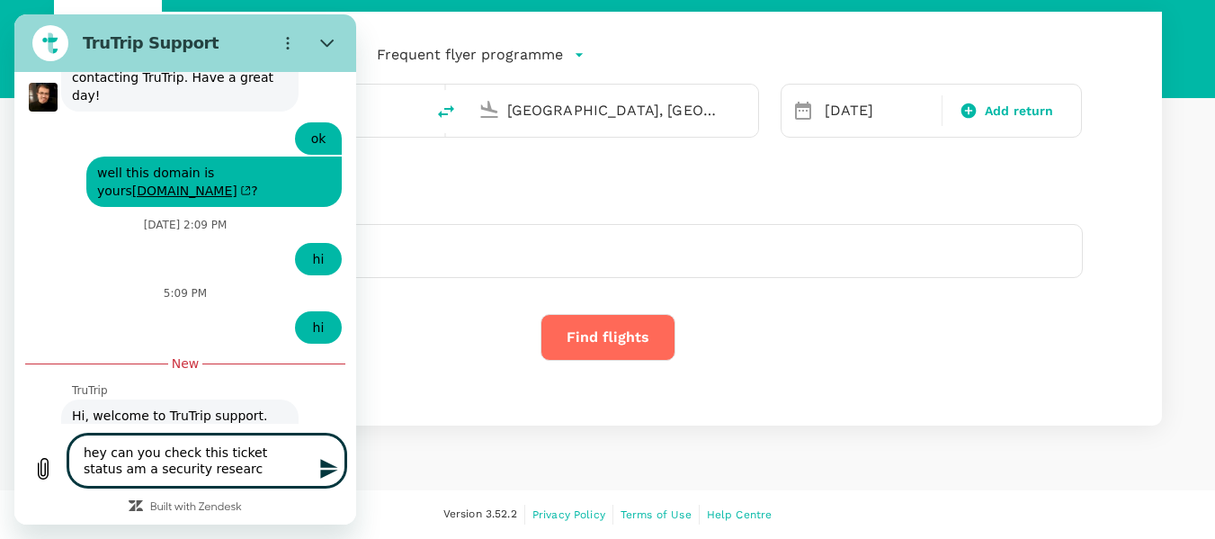
type textarea "x"
type textarea "hey can you check this ticket status am a security researche"
type textarea "x"
type textarea "hey can you check this ticket status am a security researcher"
type textarea "x"
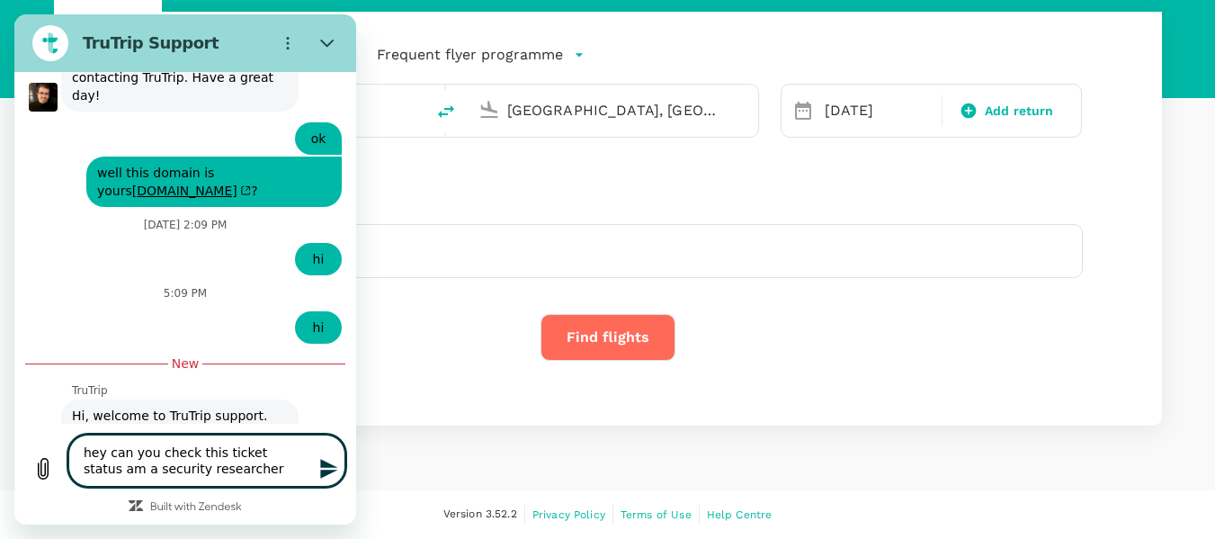
type textarea "hey can you check this ticket status am a security researcher"
type textarea "x"
type textarea "hey can you check this ticket status am a security researcher"
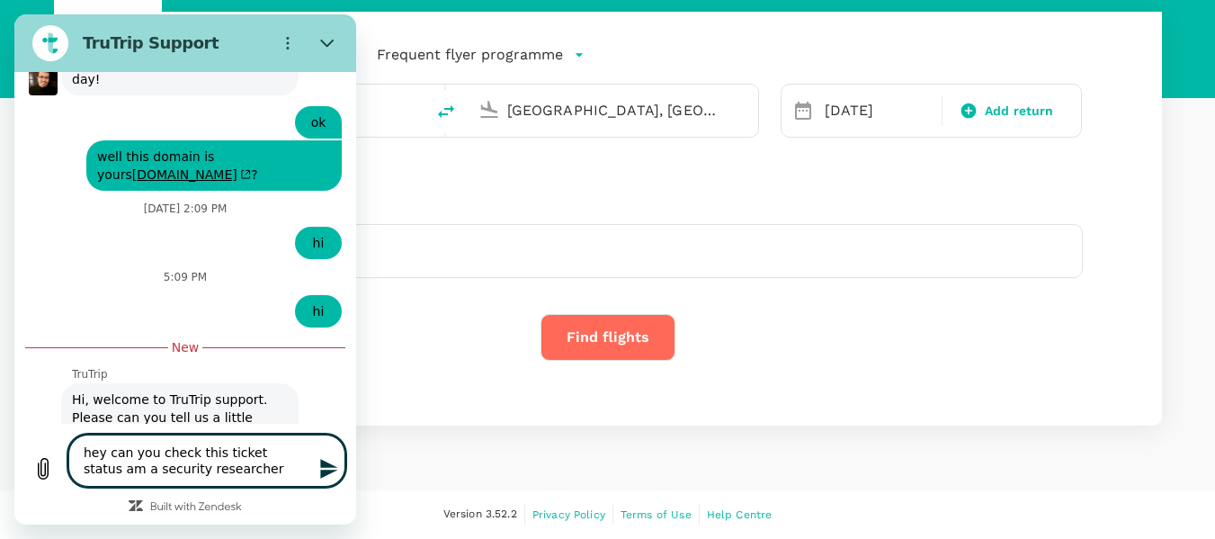
type textarea "x"
paste textarea "165363"
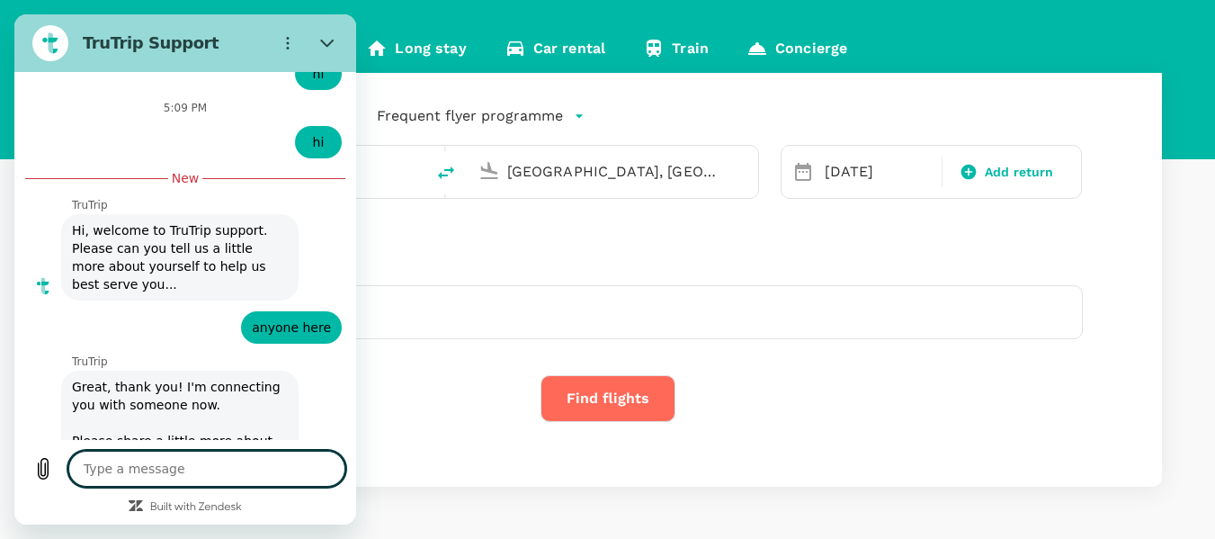
scroll to position [5205, 0]
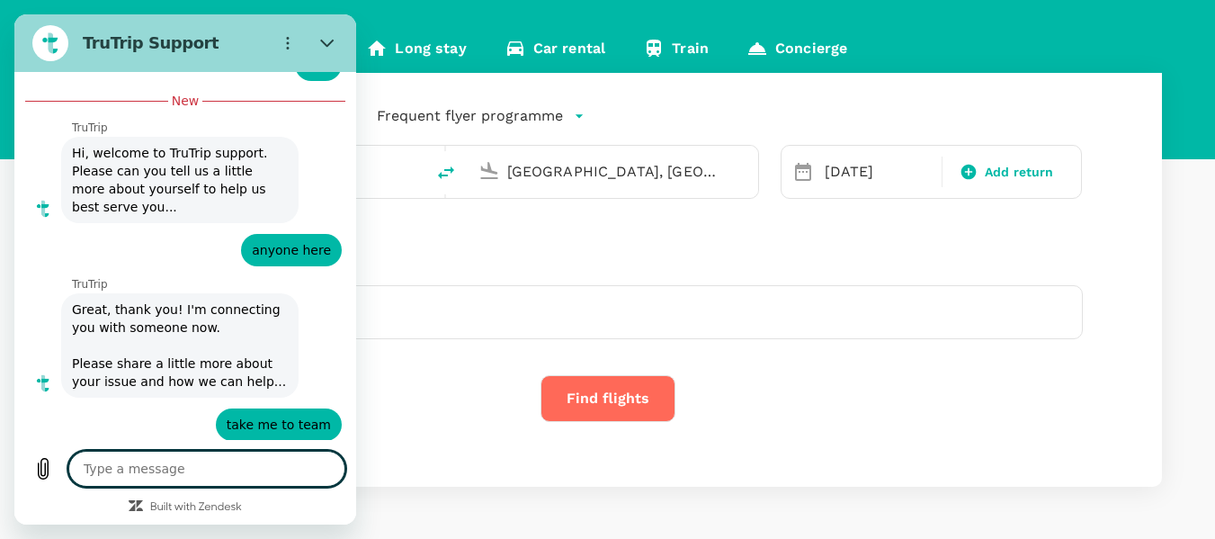
click at [220, 466] on textarea at bounding box center [206, 468] width 277 height 36
click at [264, 469] on textarea at bounding box center [206, 468] width 277 height 36
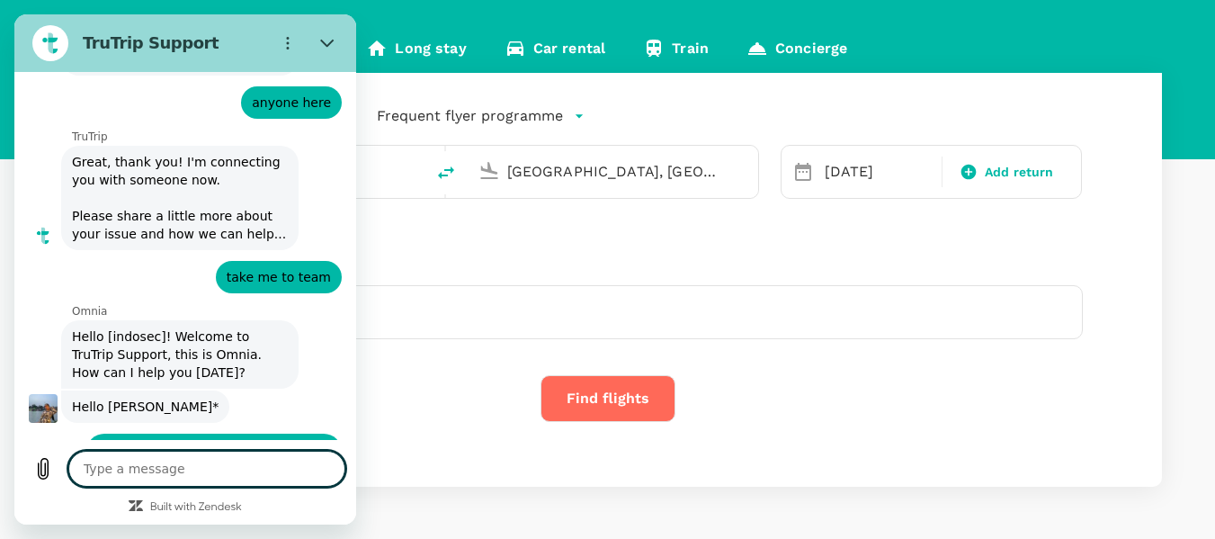
scroll to position [5350, 0]
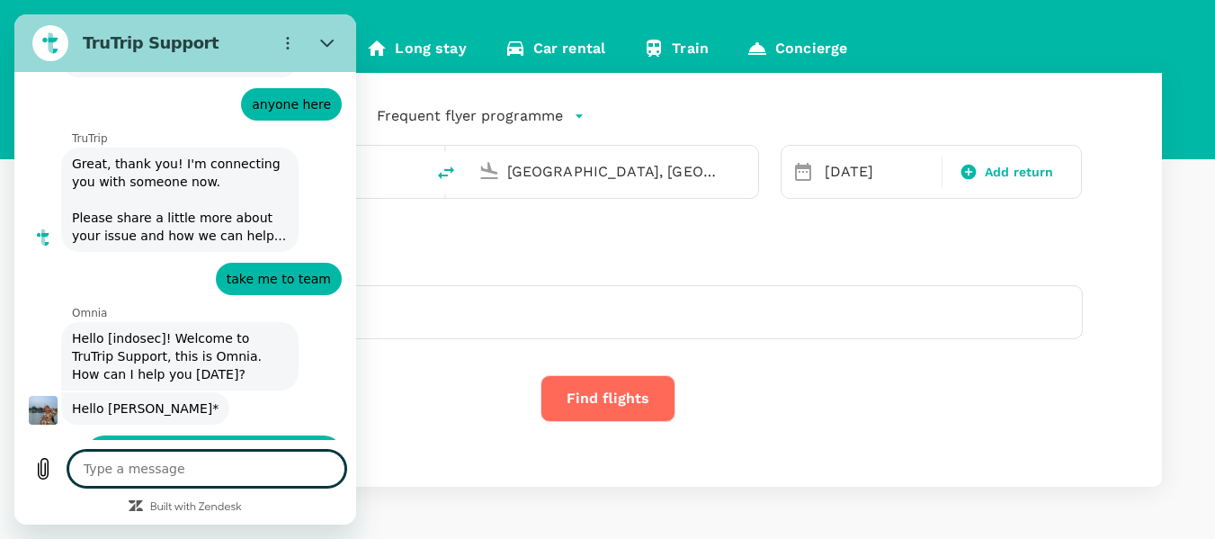
click at [201, 465] on textarea at bounding box center [206, 468] width 277 height 36
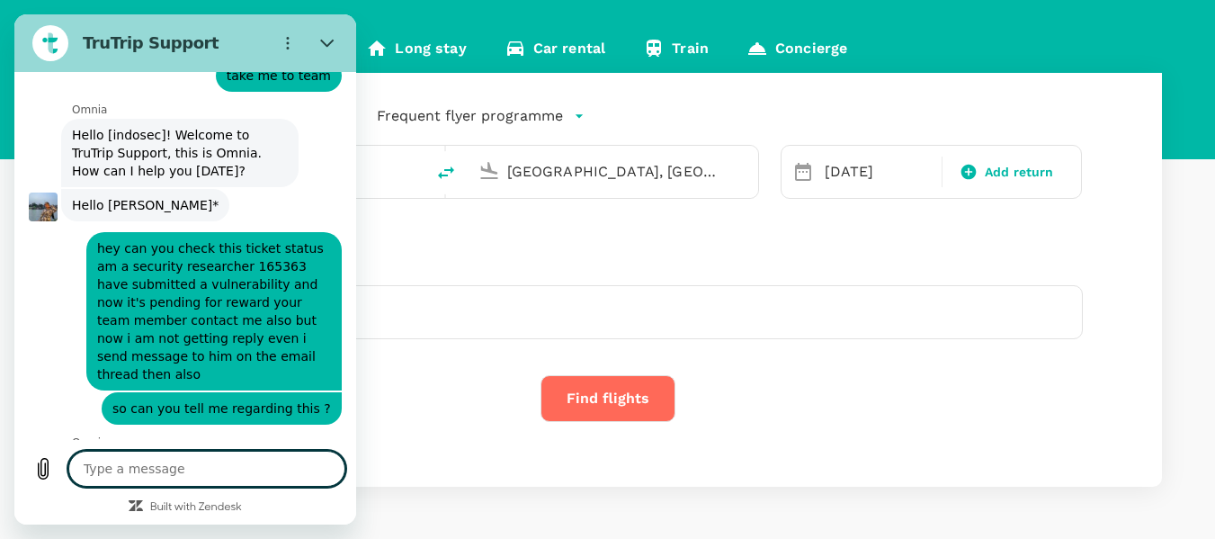
scroll to position [5557, 0]
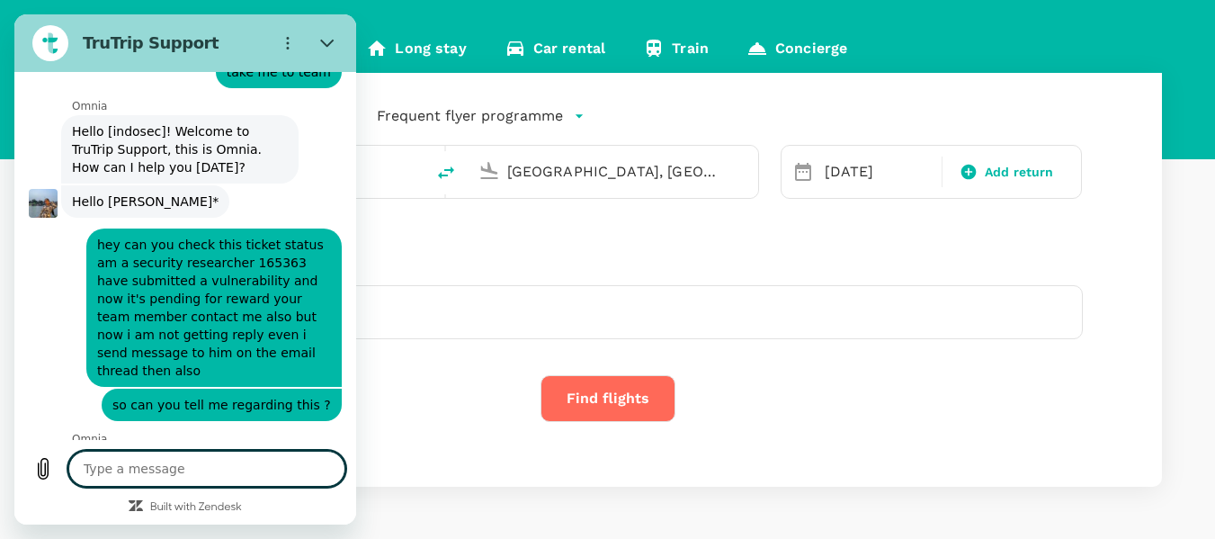
click at [247, 473] on textarea at bounding box center [206, 468] width 277 height 36
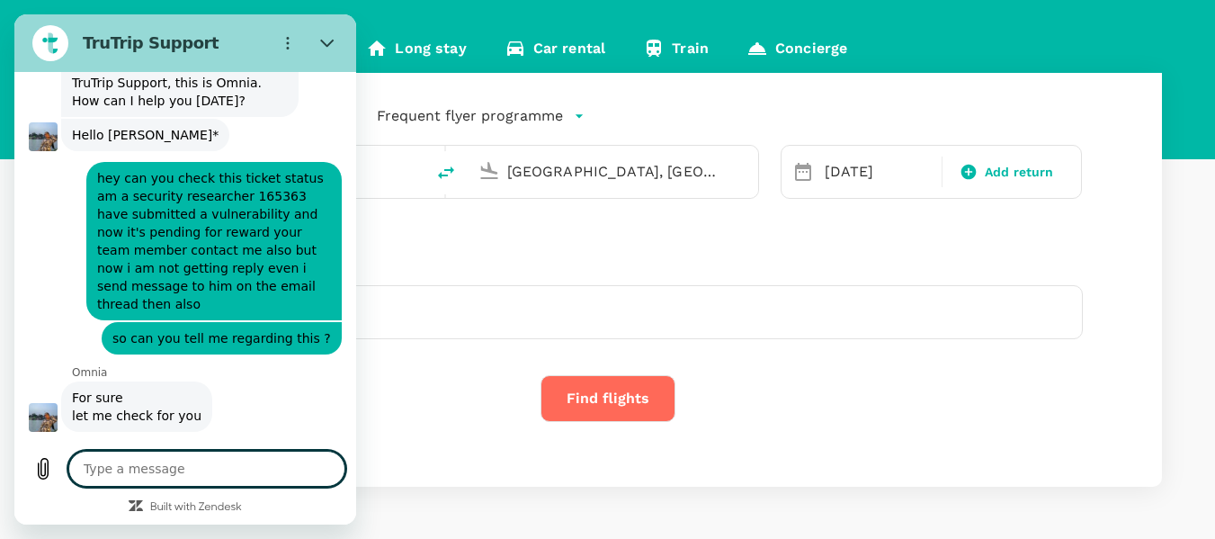
scroll to position [5627, 0]
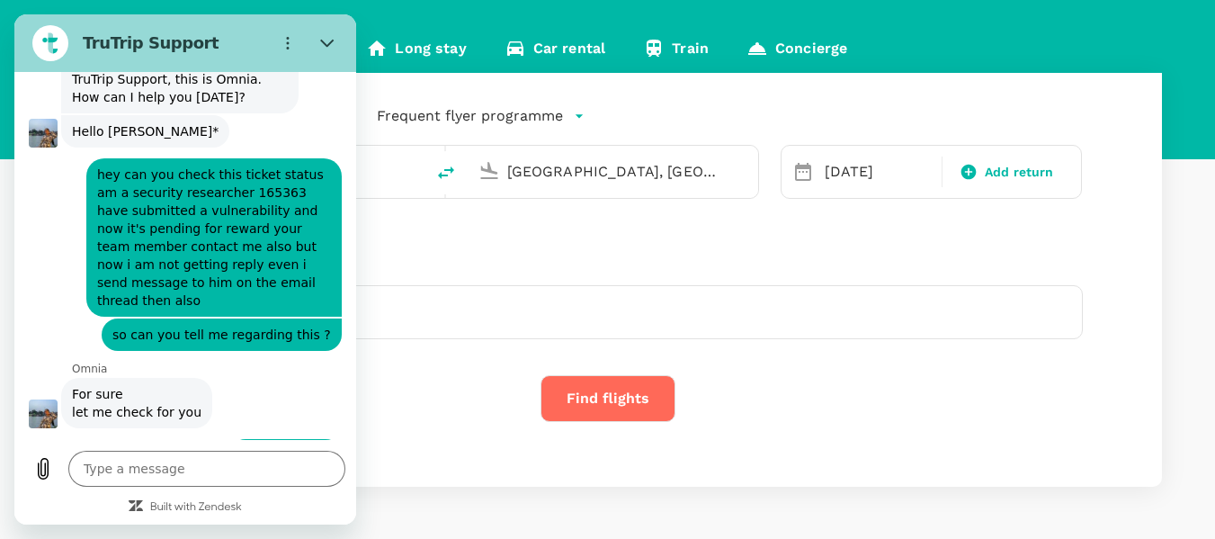
drag, startPoint x: 134, startPoint y: 235, endPoint x: 269, endPoint y: 232, distance: 134.9
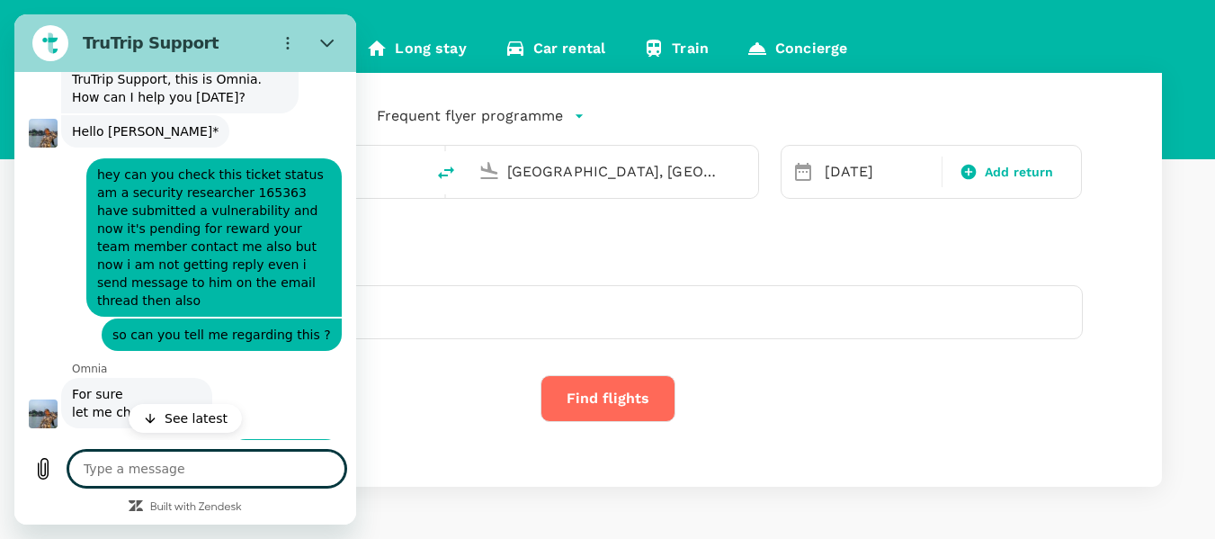
scroll to position [5695, 0]
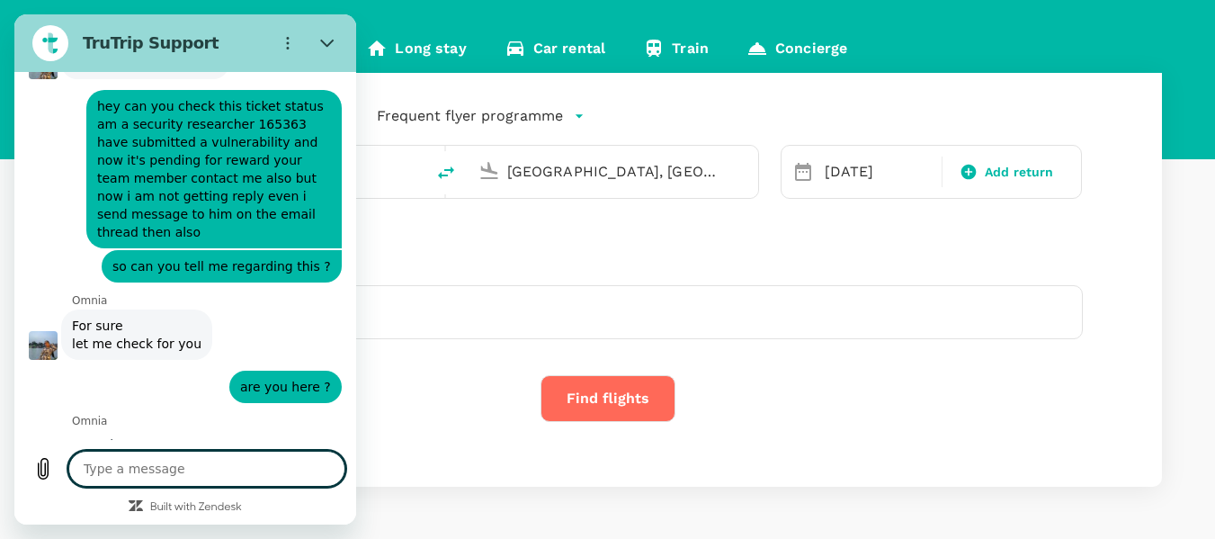
click at [227, 465] on textarea at bounding box center [206, 468] width 277 height 36
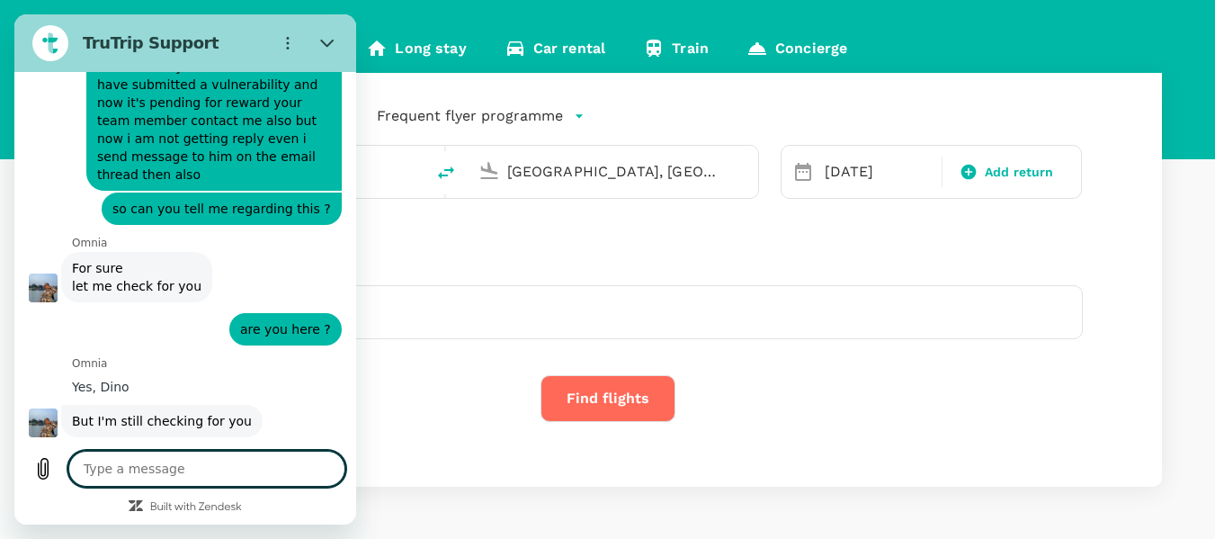
scroll to position [5757, 0]
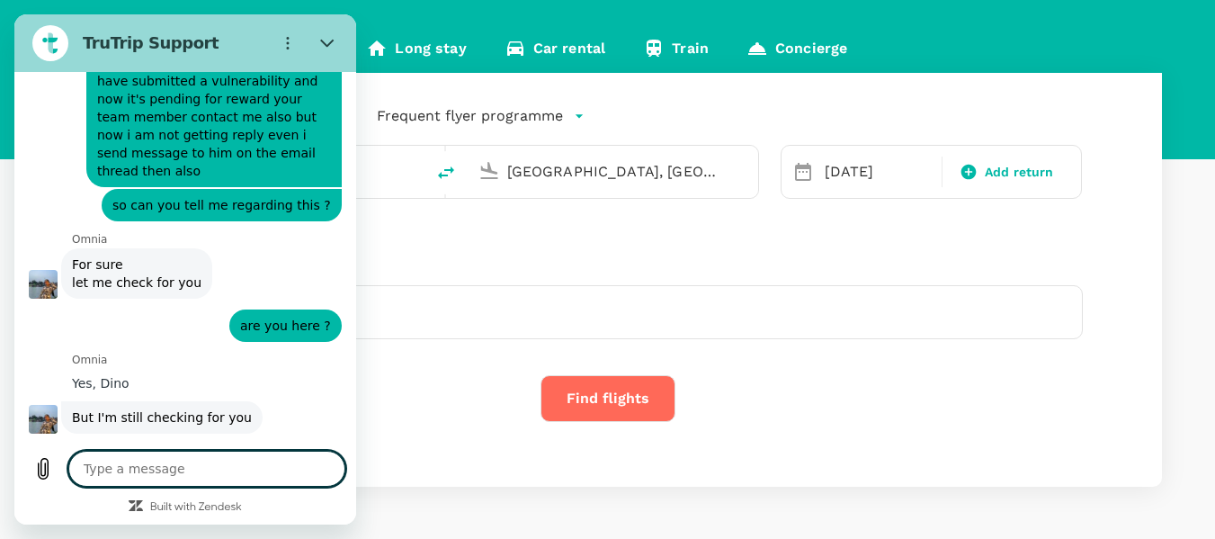
click at [255, 458] on textarea at bounding box center [206, 468] width 277 height 36
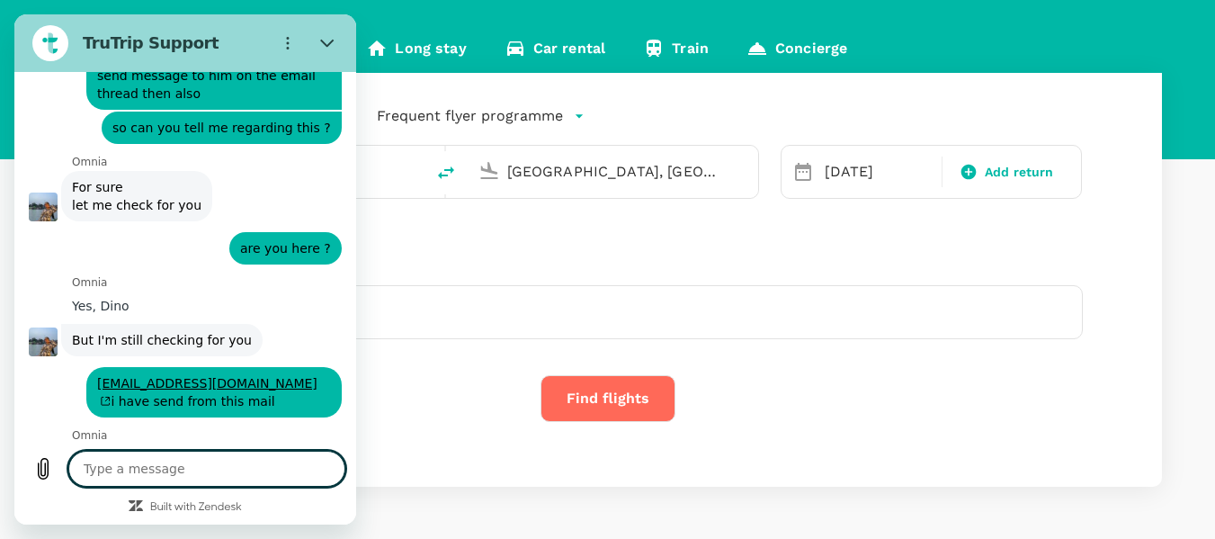
scroll to position [5913, 0]
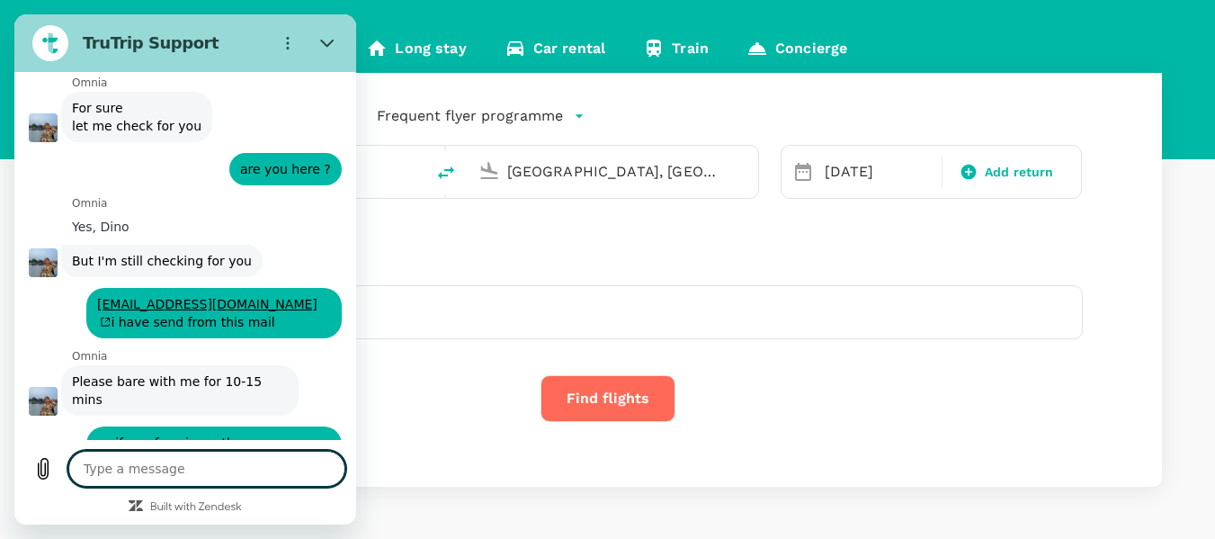
click at [254, 460] on textarea at bounding box center [206, 468] width 277 height 36
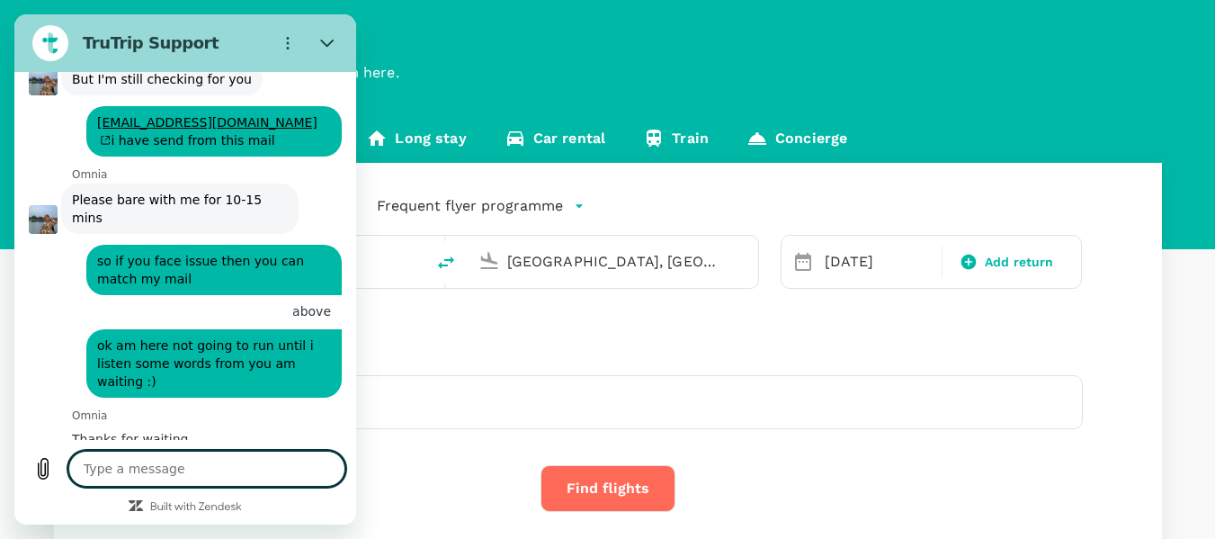
scroll to position [6093, 0]
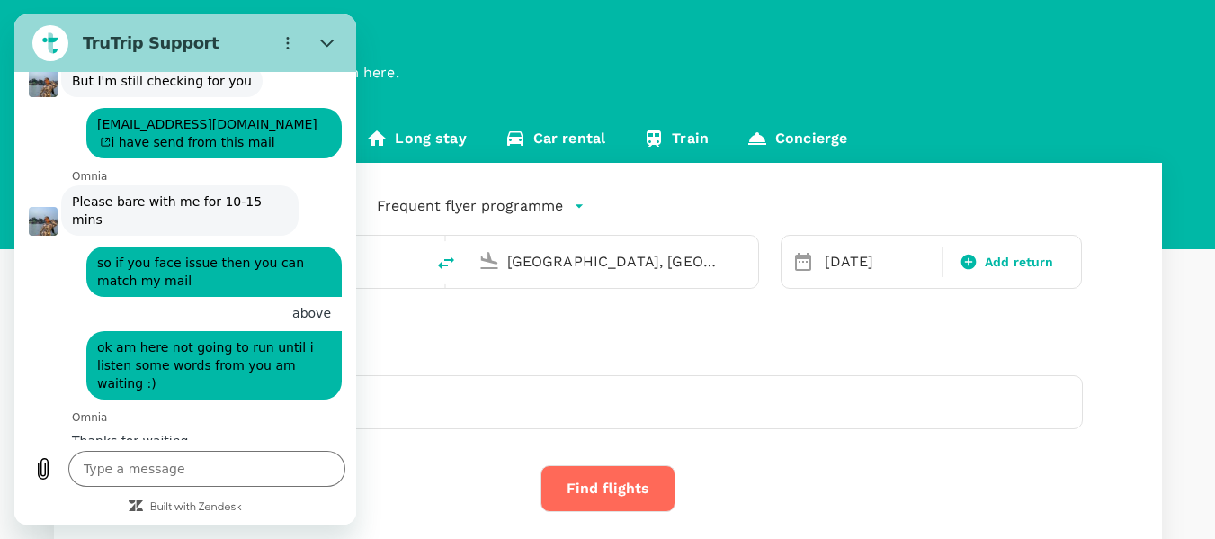
drag, startPoint x: 130, startPoint y: 162, endPoint x: 249, endPoint y: 158, distance: 118.7
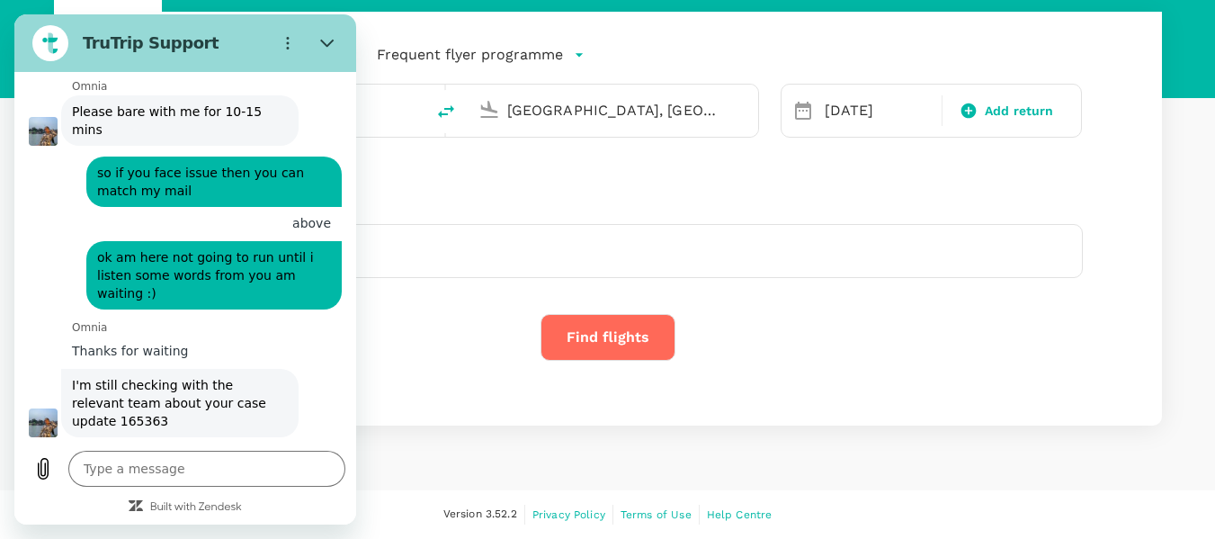
scroll to position [6273, 0]
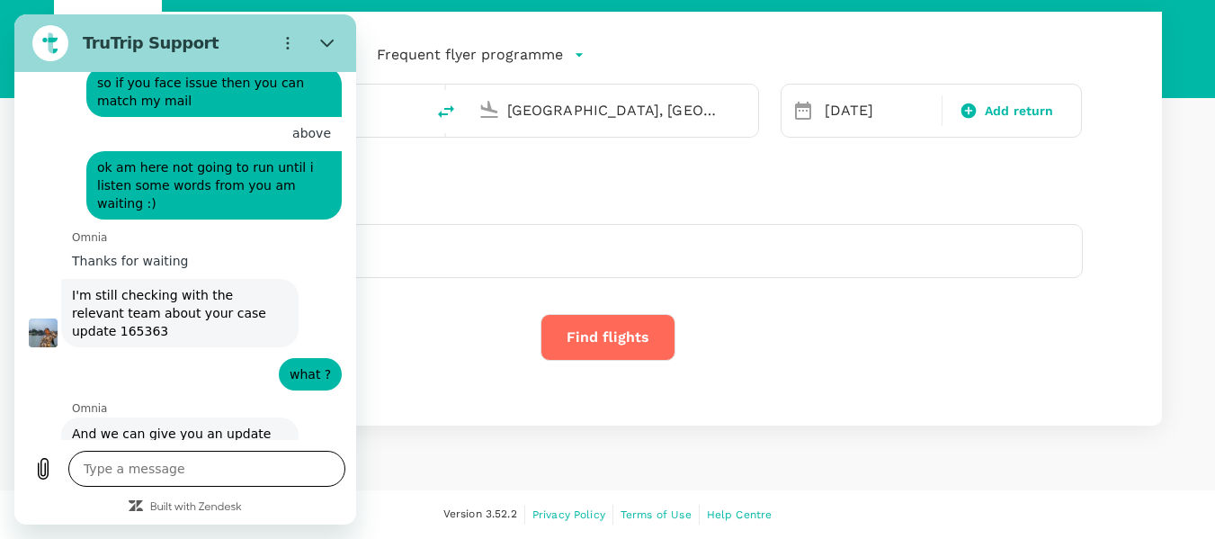
click at [262, 456] on textarea at bounding box center [206, 468] width 277 height 36
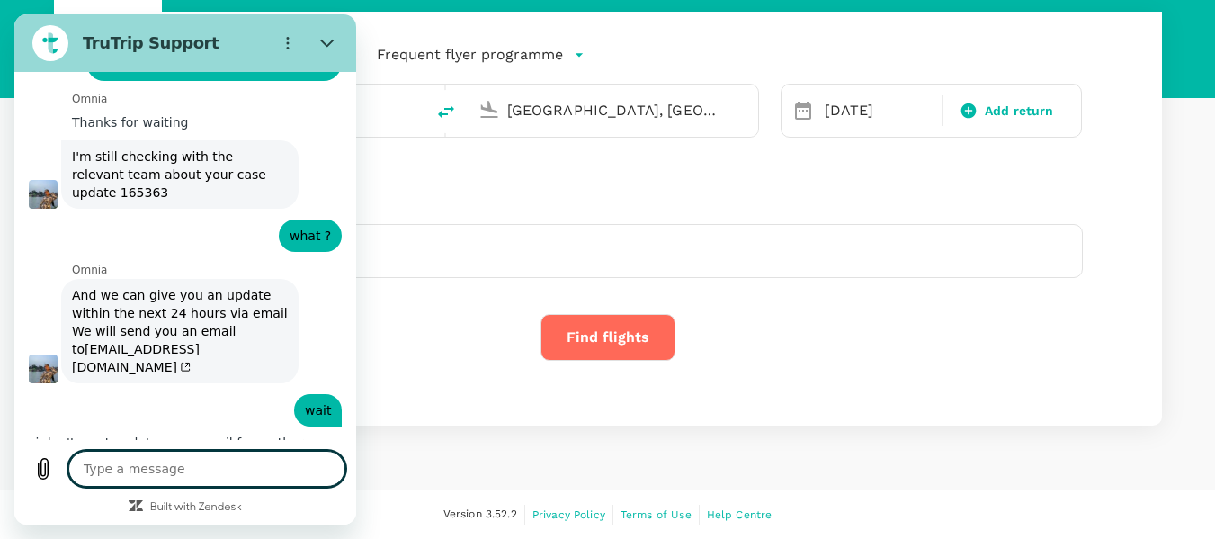
scroll to position [6409, 0]
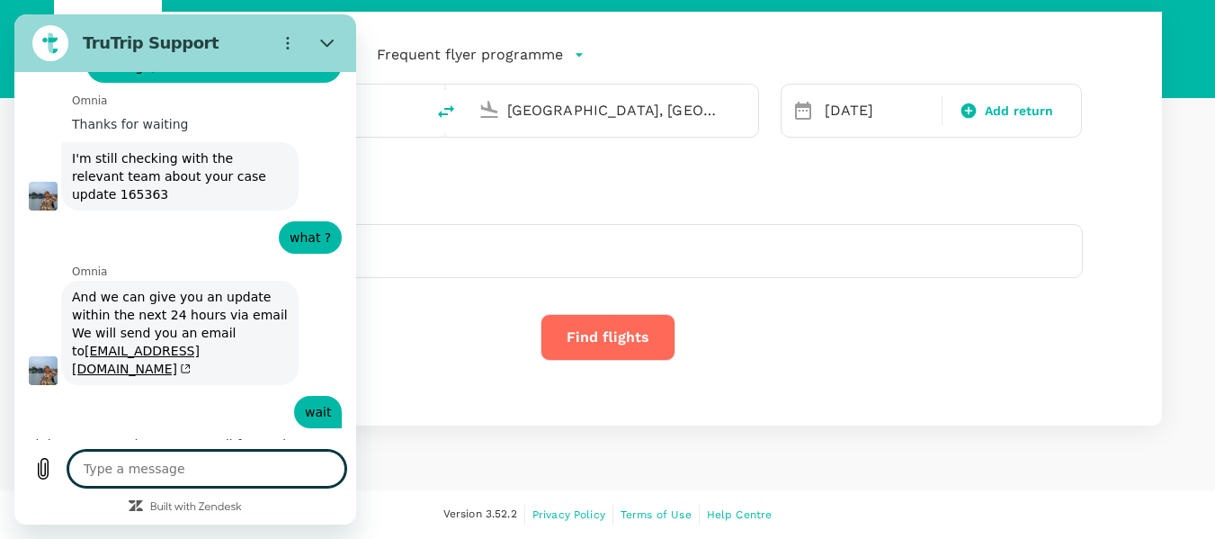
click at [238, 468] on textarea at bounding box center [206, 468] width 277 height 36
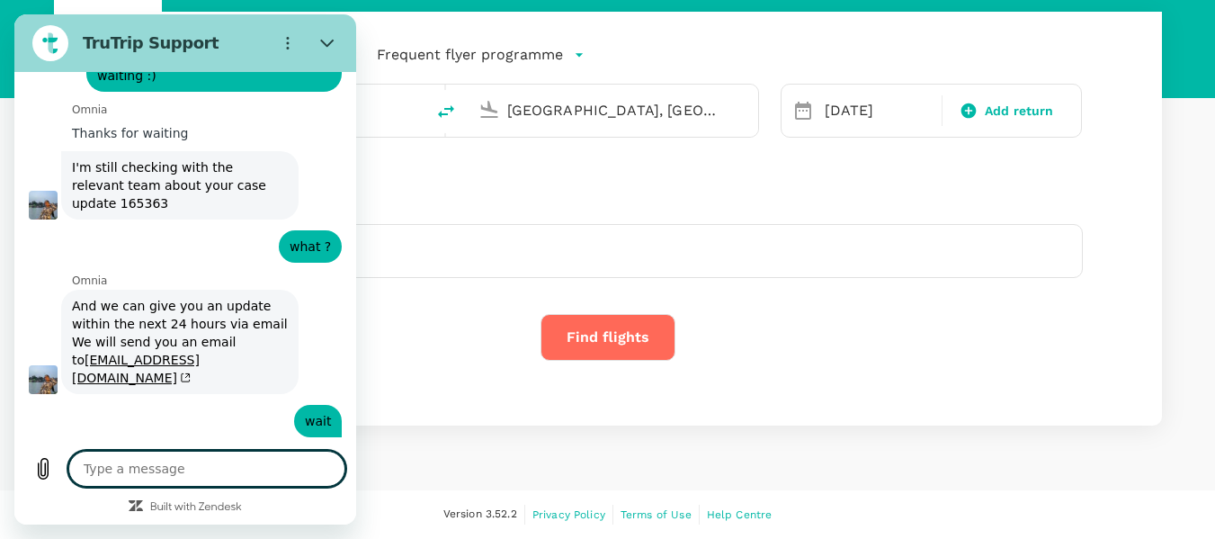
click at [241, 464] on textarea at bounding box center [206, 468] width 277 height 36
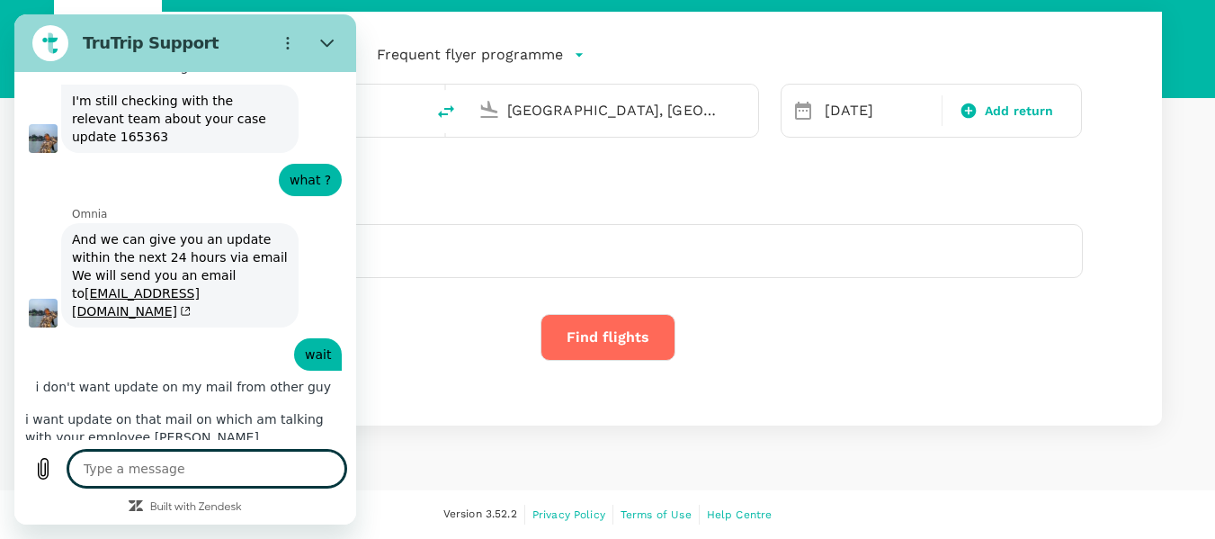
scroll to position [6471, 0]
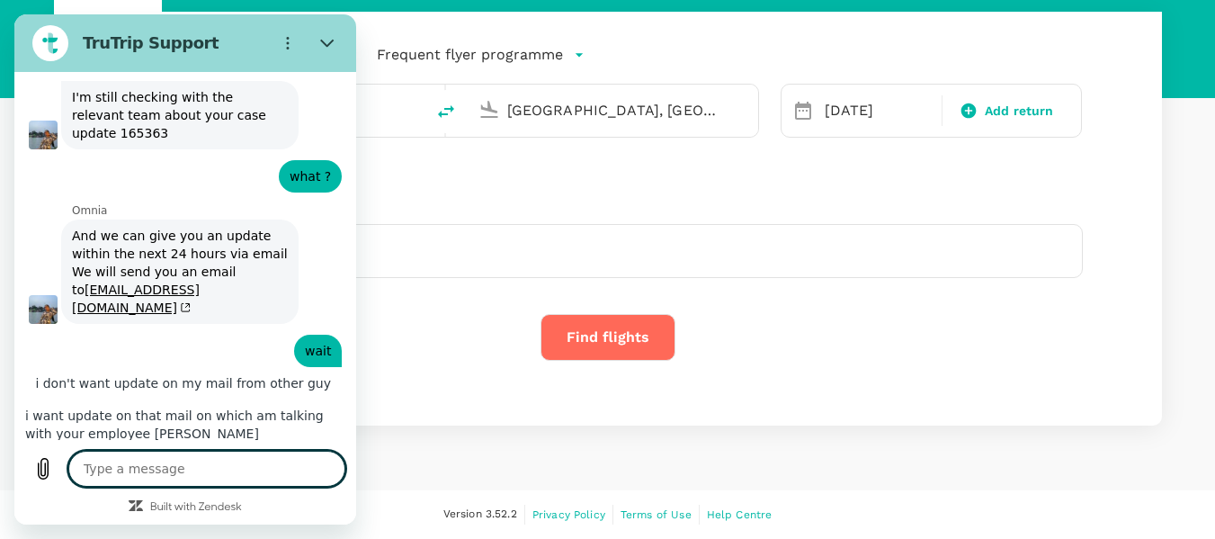
click at [201, 468] on textarea at bounding box center [206, 468] width 277 height 36
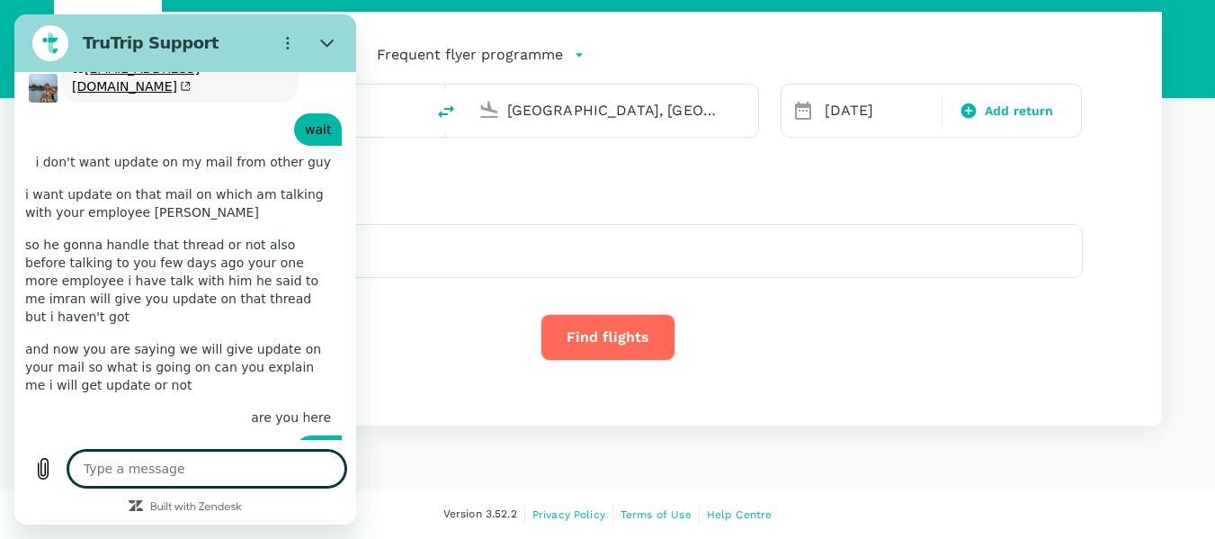
scroll to position [6695, 0]
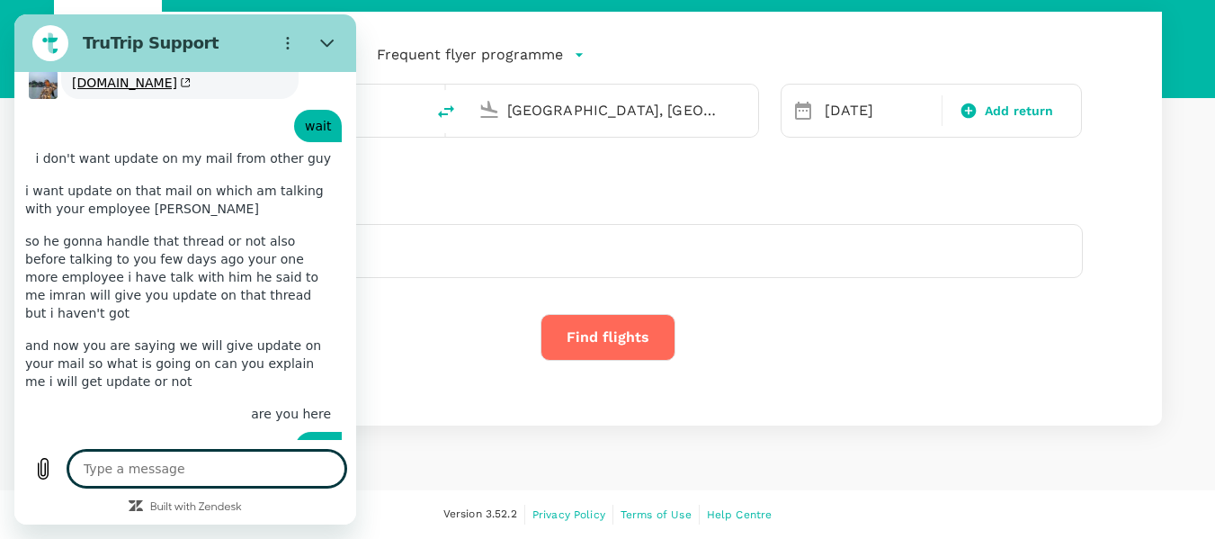
click at [213, 462] on textarea at bounding box center [206, 468] width 277 height 36
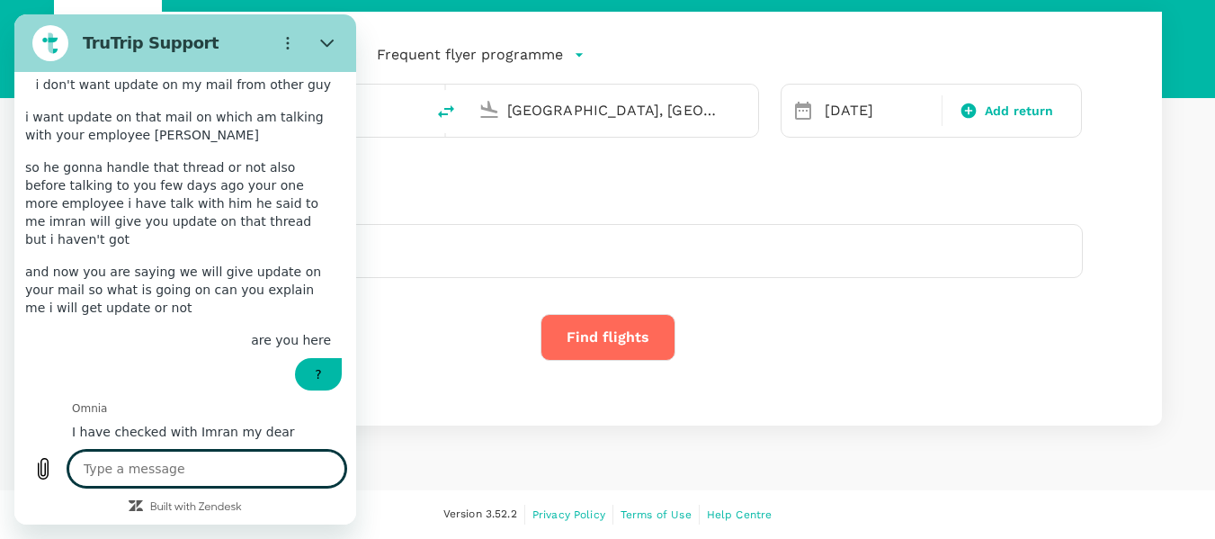
scroll to position [6773, 0]
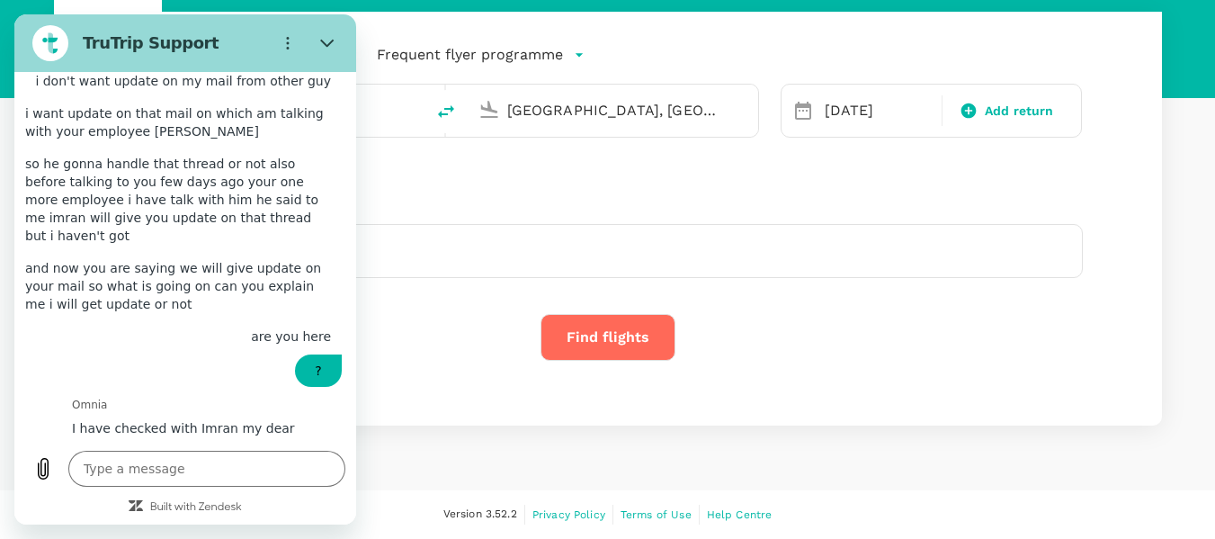
drag, startPoint x: 88, startPoint y: 323, endPoint x: 111, endPoint y: 322, distance: 22.5
drag, startPoint x: 184, startPoint y: 267, endPoint x: 137, endPoint y: 269, distance: 47.7
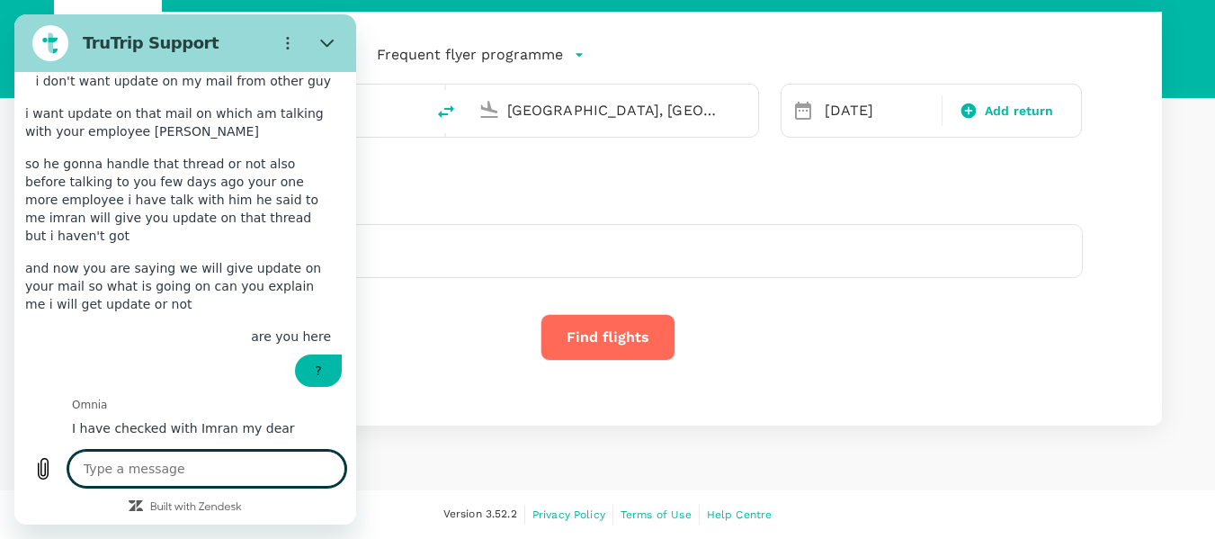
scroll to position [6832, 0]
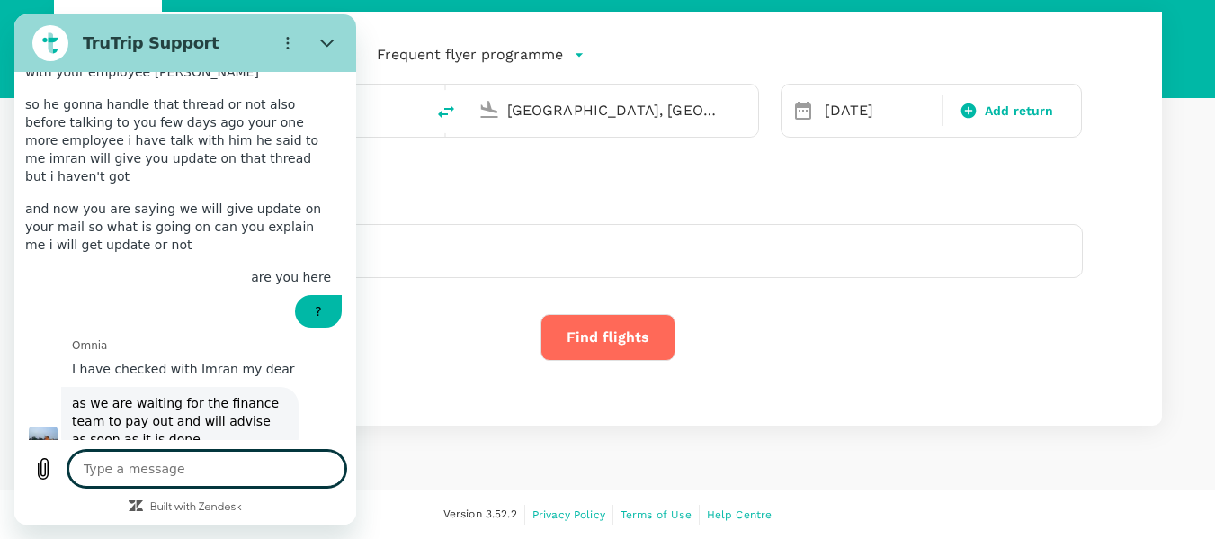
click at [205, 472] on textarea at bounding box center [206, 468] width 277 height 36
click at [254, 465] on textarea at bounding box center [206, 468] width 277 height 36
click at [207, 469] on textarea at bounding box center [206, 468] width 277 height 36
click at [175, 463] on textarea at bounding box center [206, 468] width 277 height 36
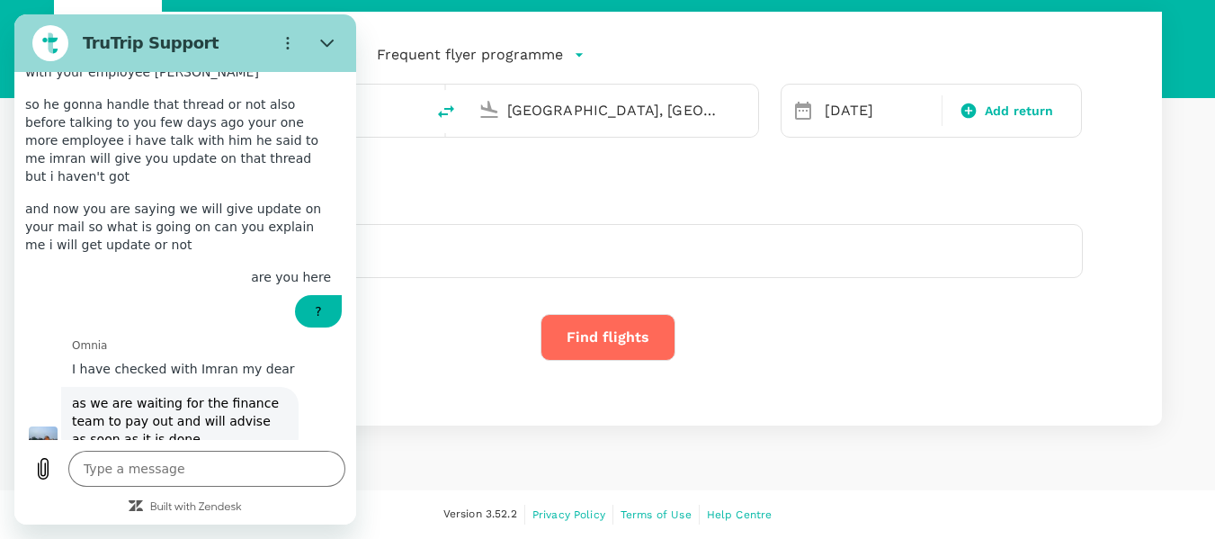
drag, startPoint x: 97, startPoint y: 400, endPoint x: 144, endPoint y: 396, distance: 47.0
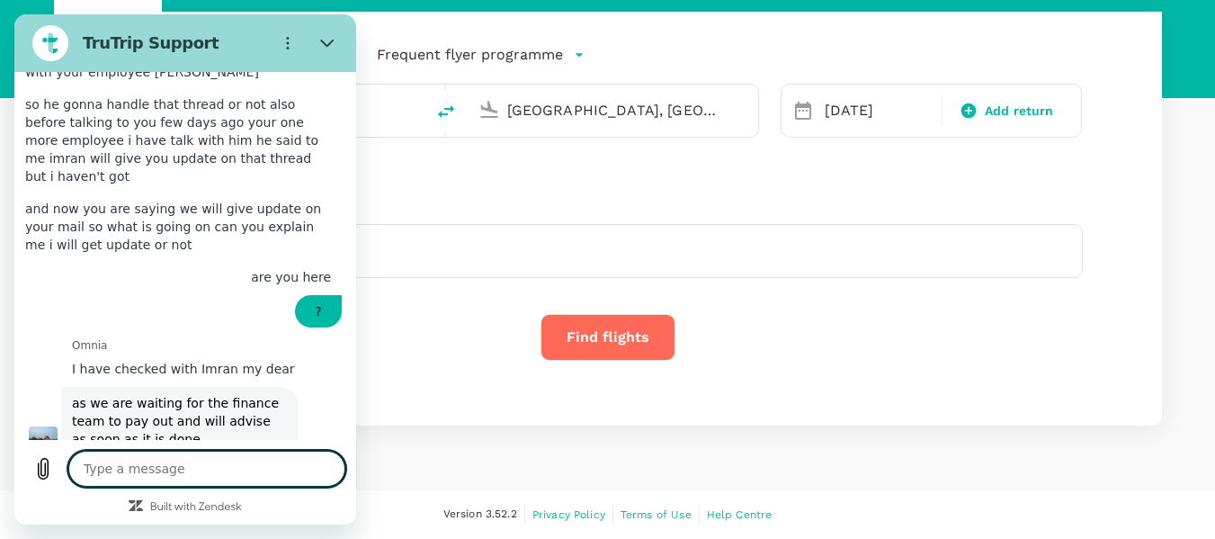
click at [218, 468] on textarea at bounding box center [206, 468] width 277 height 36
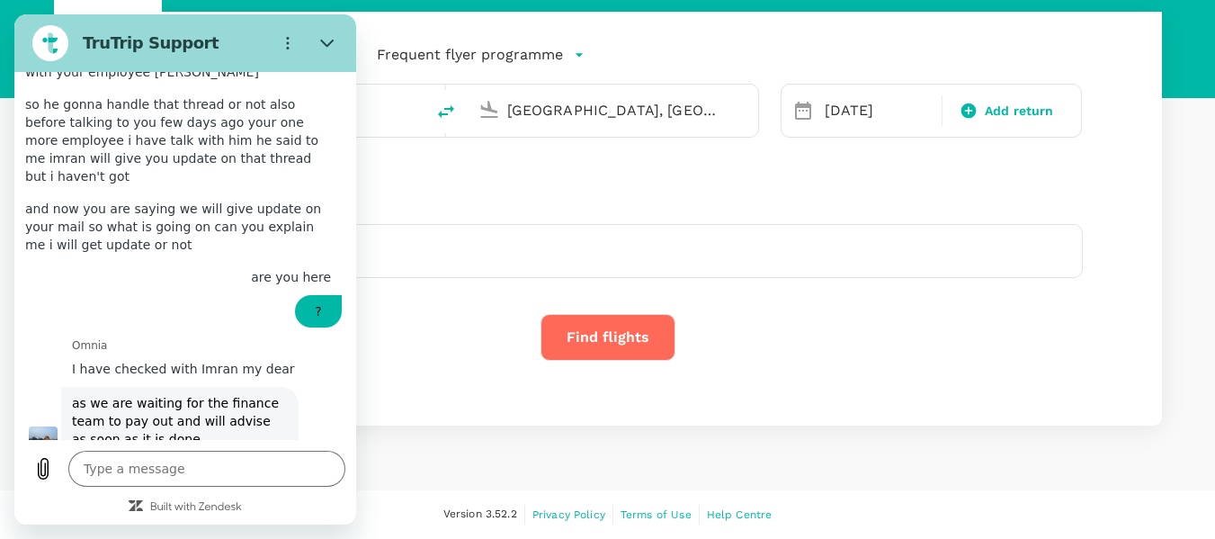
drag, startPoint x: 194, startPoint y: 391, endPoint x: 83, endPoint y: 400, distance: 111.9
click at [202, 467] on textarea at bounding box center [206, 468] width 277 height 36
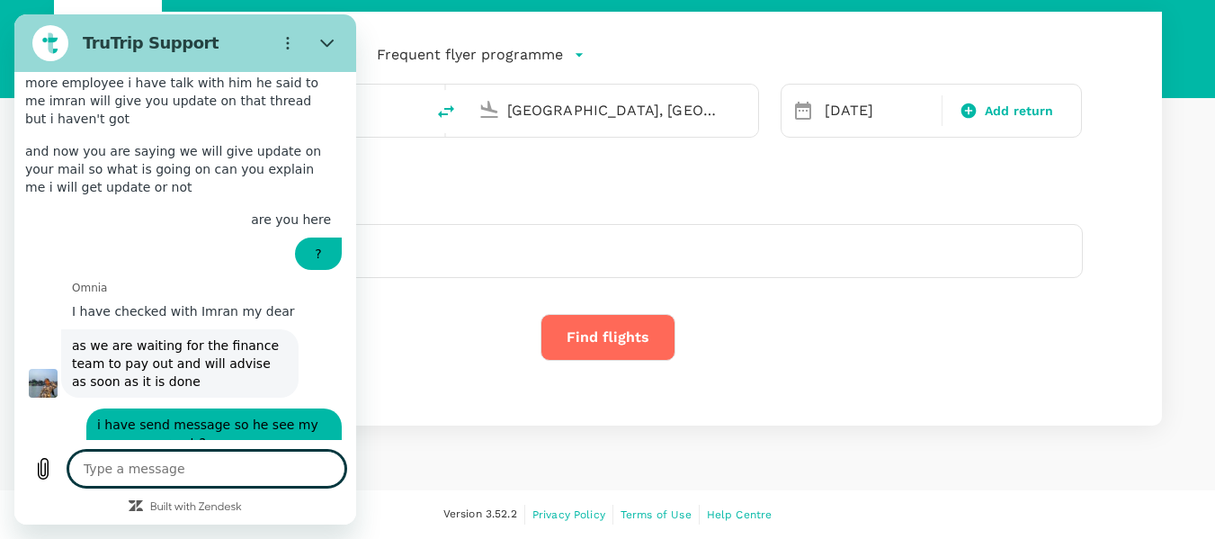
scroll to position [6893, 0]
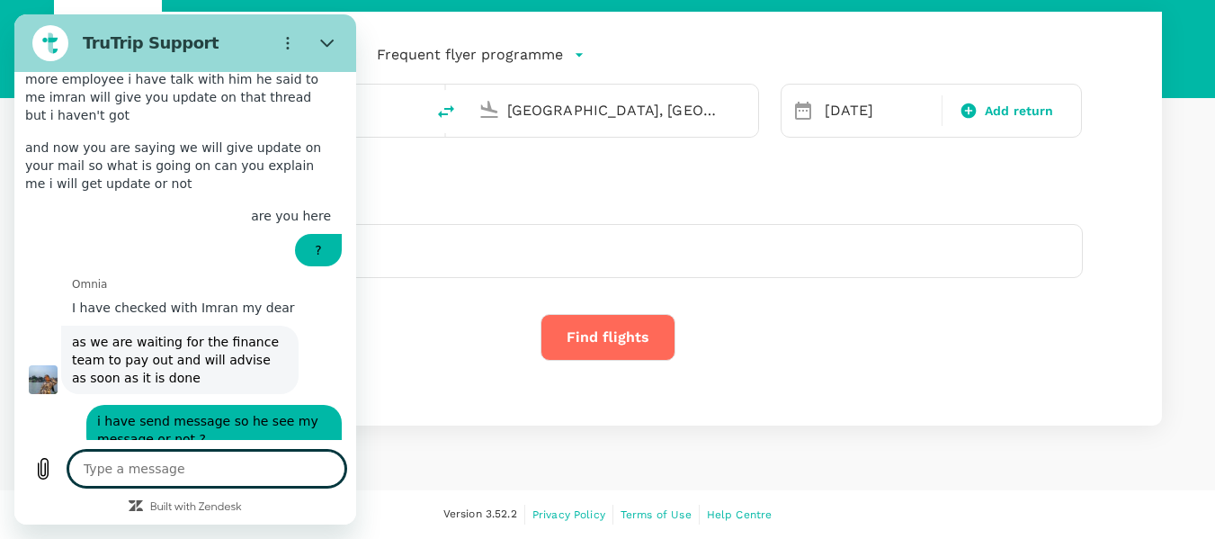
click at [184, 474] on textarea at bounding box center [206, 468] width 277 height 36
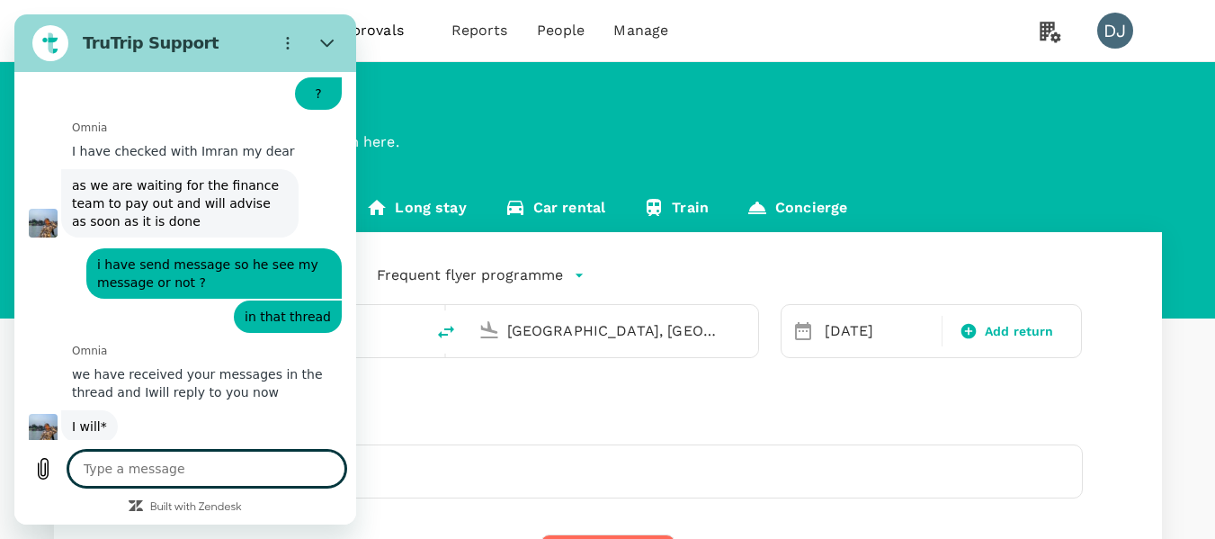
scroll to position [7077, 0]
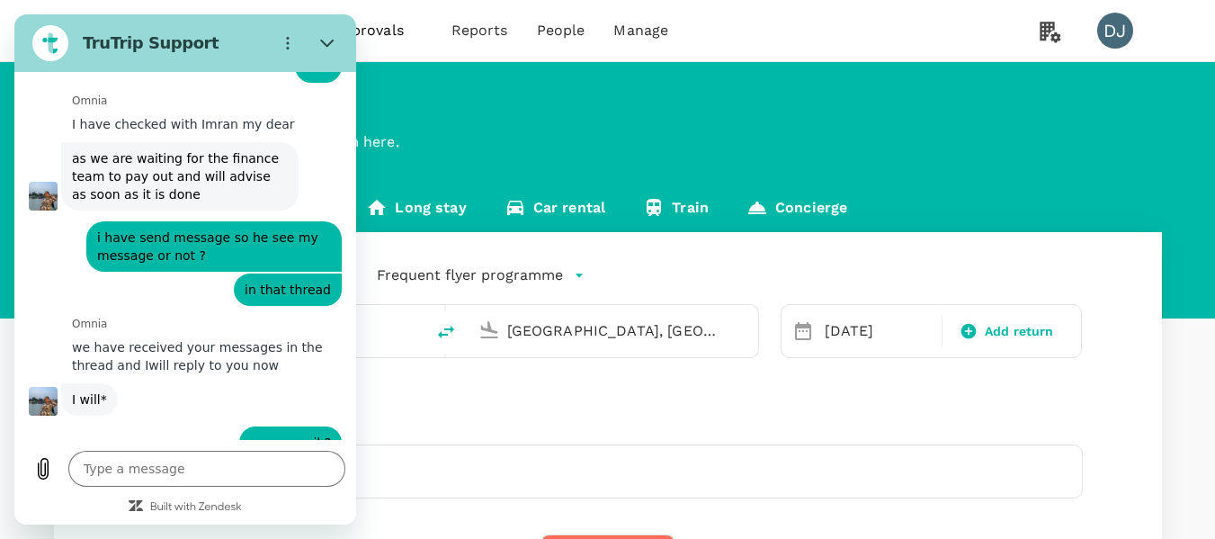
drag, startPoint x: 142, startPoint y: 387, endPoint x: 204, endPoint y: 383, distance: 62.1
click at [223, 457] on textarea at bounding box center [206, 468] width 277 height 36
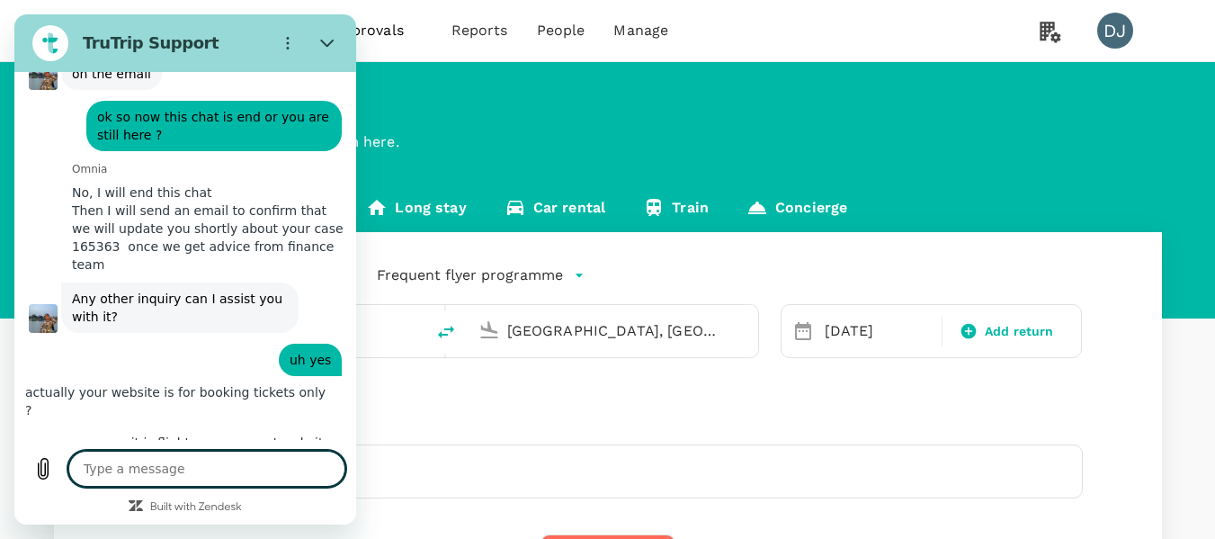
scroll to position [7542, 0]
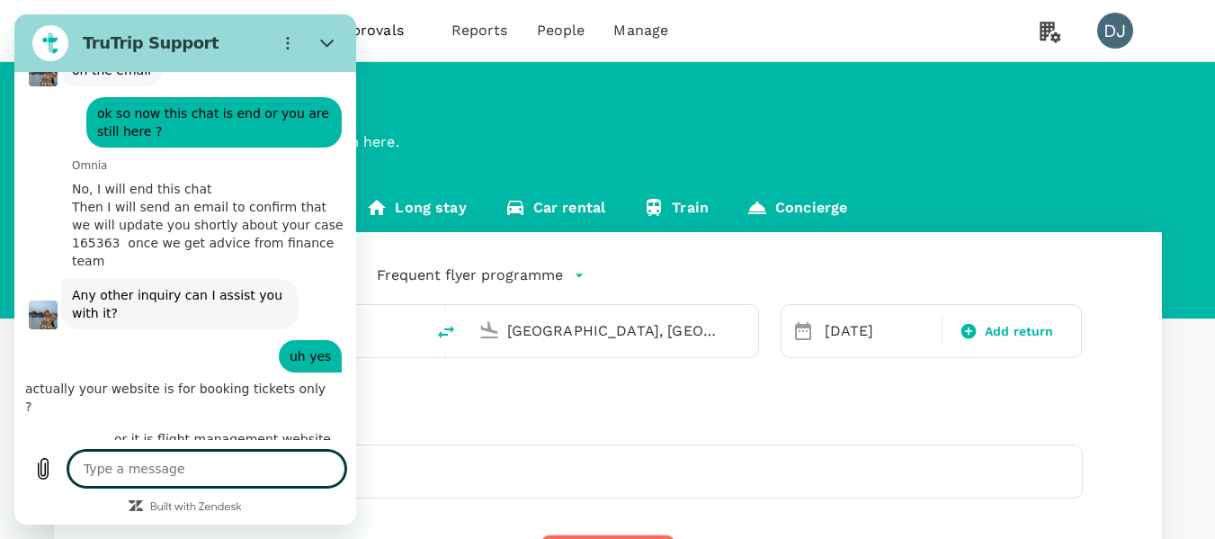
click at [227, 467] on textarea at bounding box center [206, 468] width 277 height 36
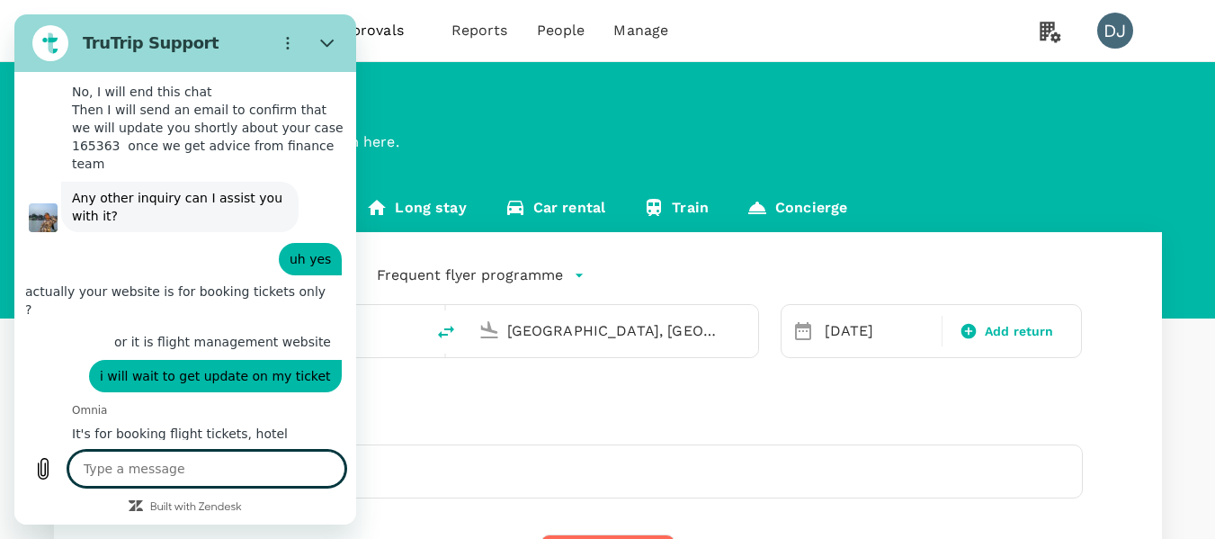
scroll to position [7751, 0]
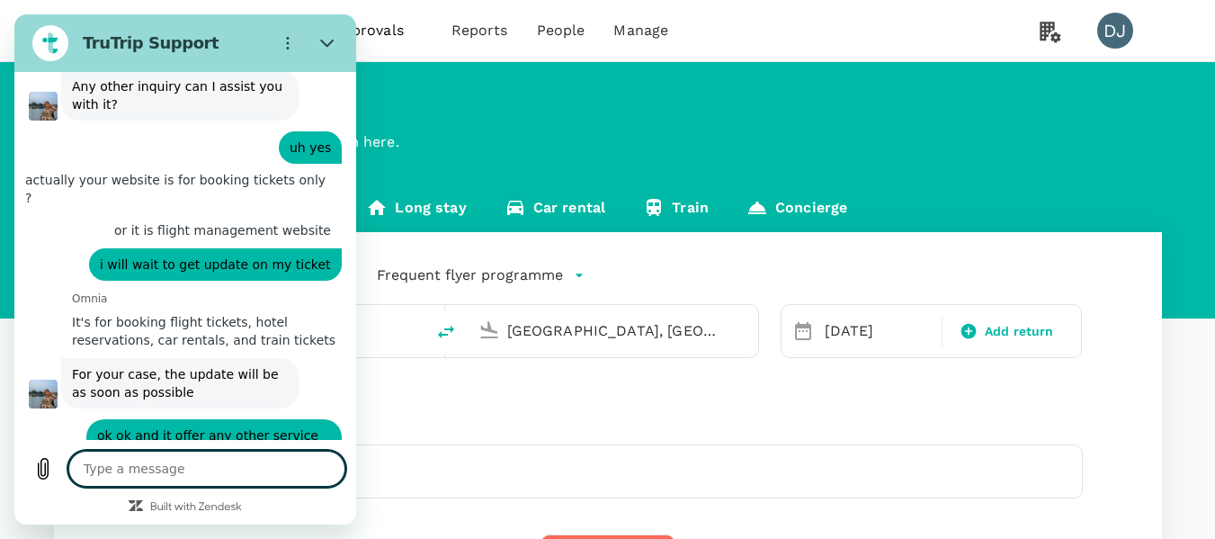
click at [219, 468] on textarea at bounding box center [206, 468] width 277 height 36
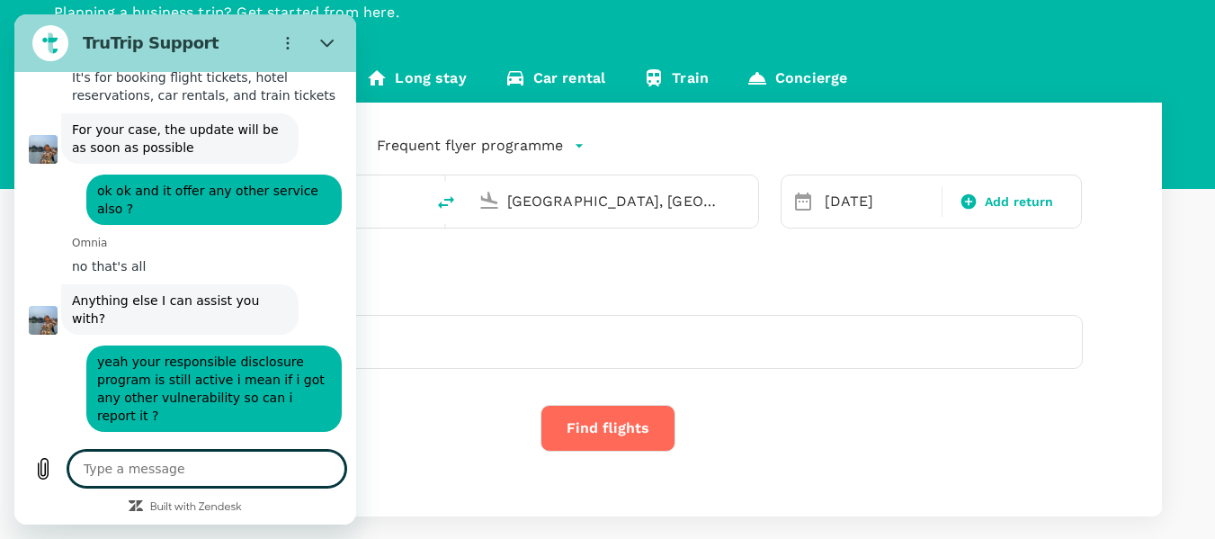
scroll to position [180, 0]
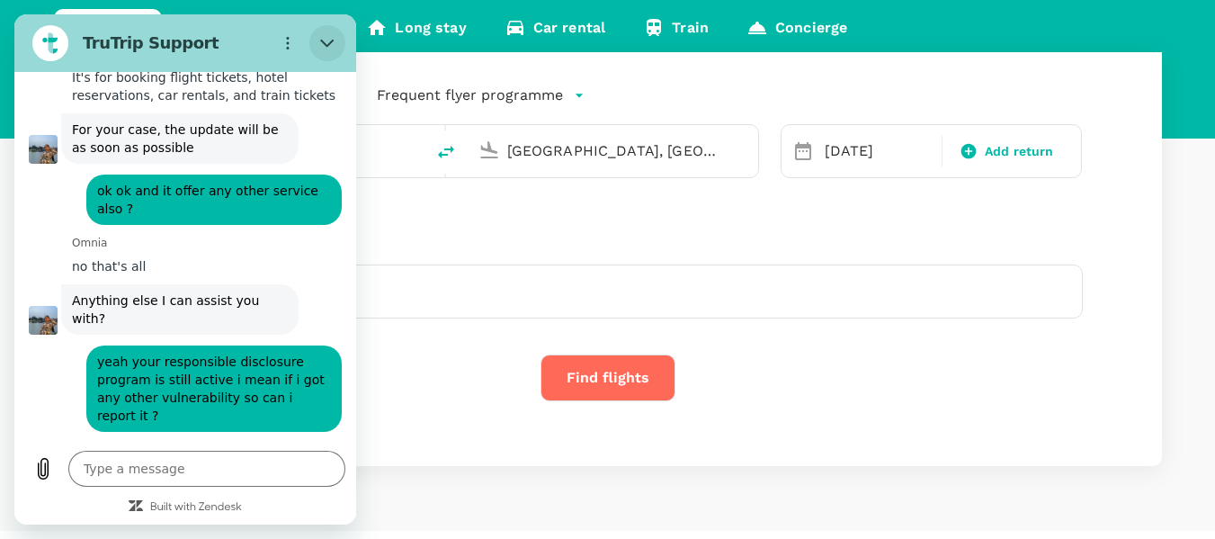
drag, startPoint x: 338, startPoint y: 40, endPoint x: 641, endPoint y: 268, distance: 378.9
click at [338, 40] on button "Close" at bounding box center [327, 43] width 36 height 36
